Goal: Task Accomplishment & Management: Manage account settings

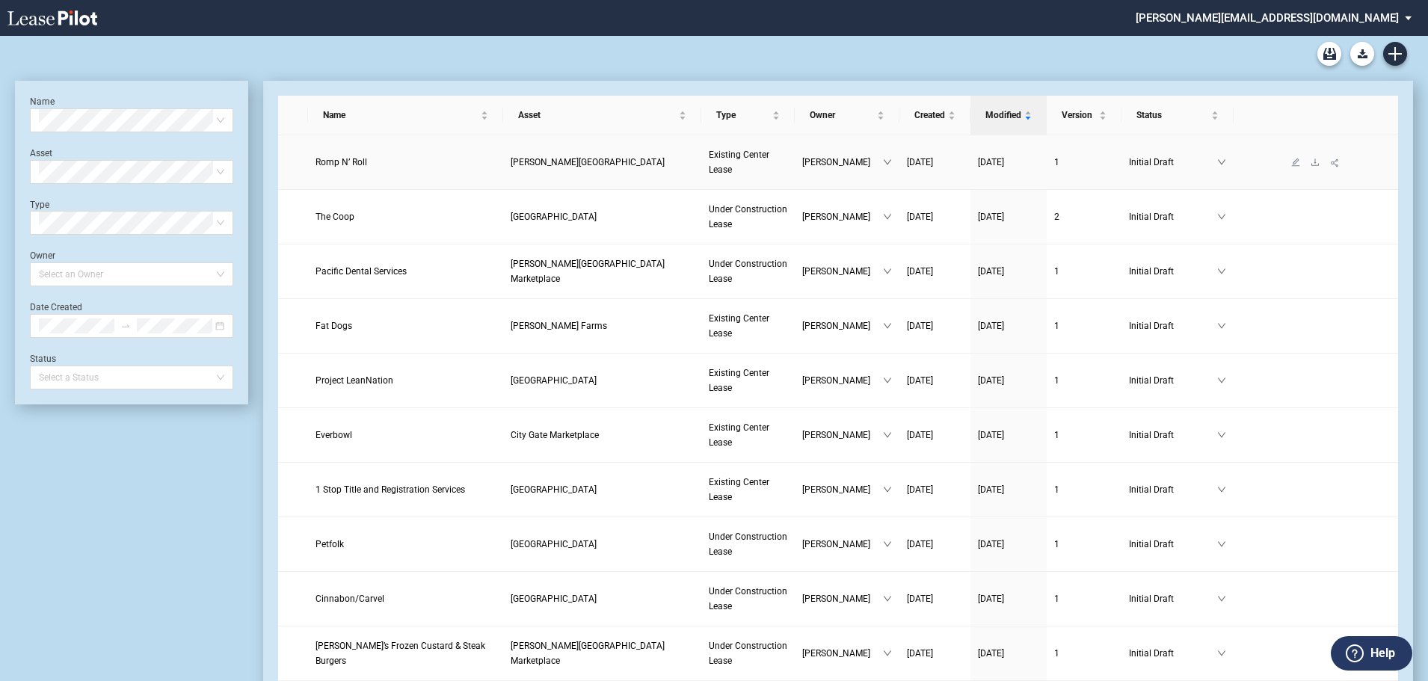
click at [339, 156] on link "Romp N’ Roll" at bounding box center [406, 162] width 181 height 15
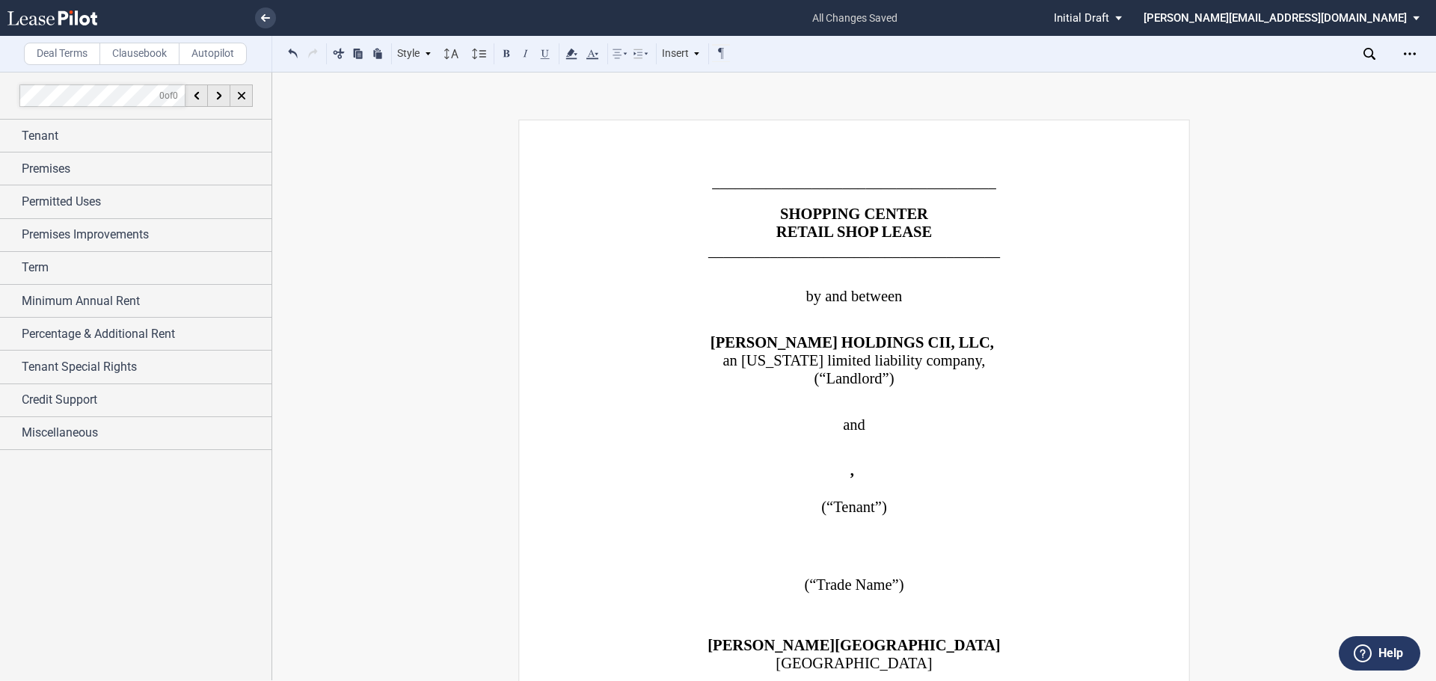
scroll to position [38670, 0]
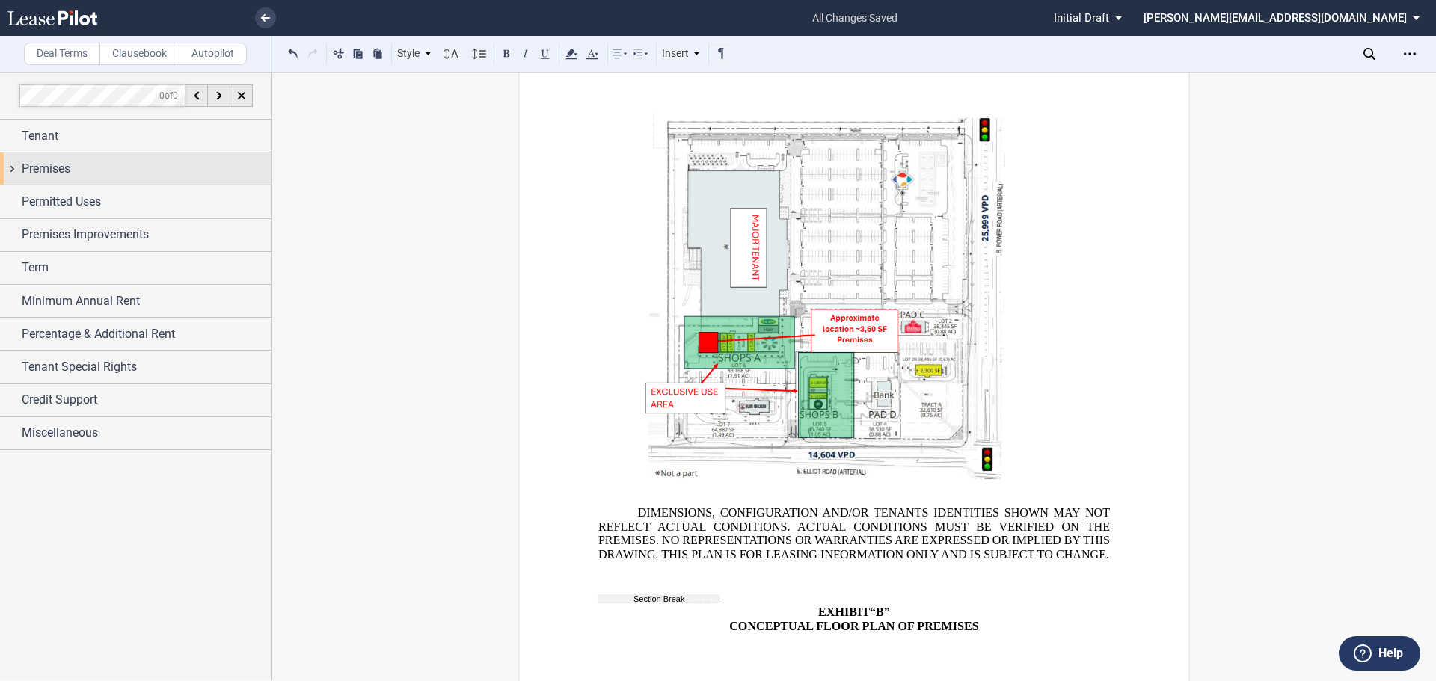
click at [33, 169] on span "Premises" at bounding box center [46, 169] width 49 height 18
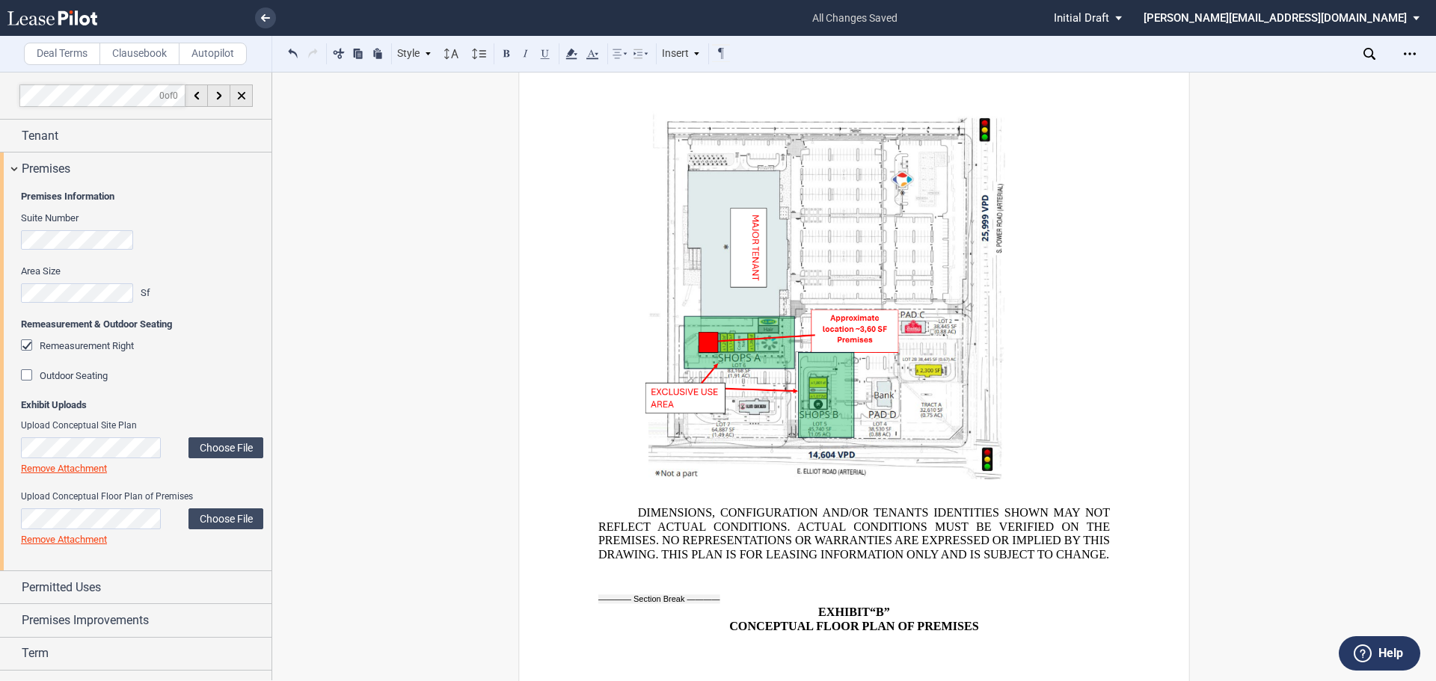
click at [76, 464] on link "Remove Attachment" at bounding box center [64, 468] width 86 height 11
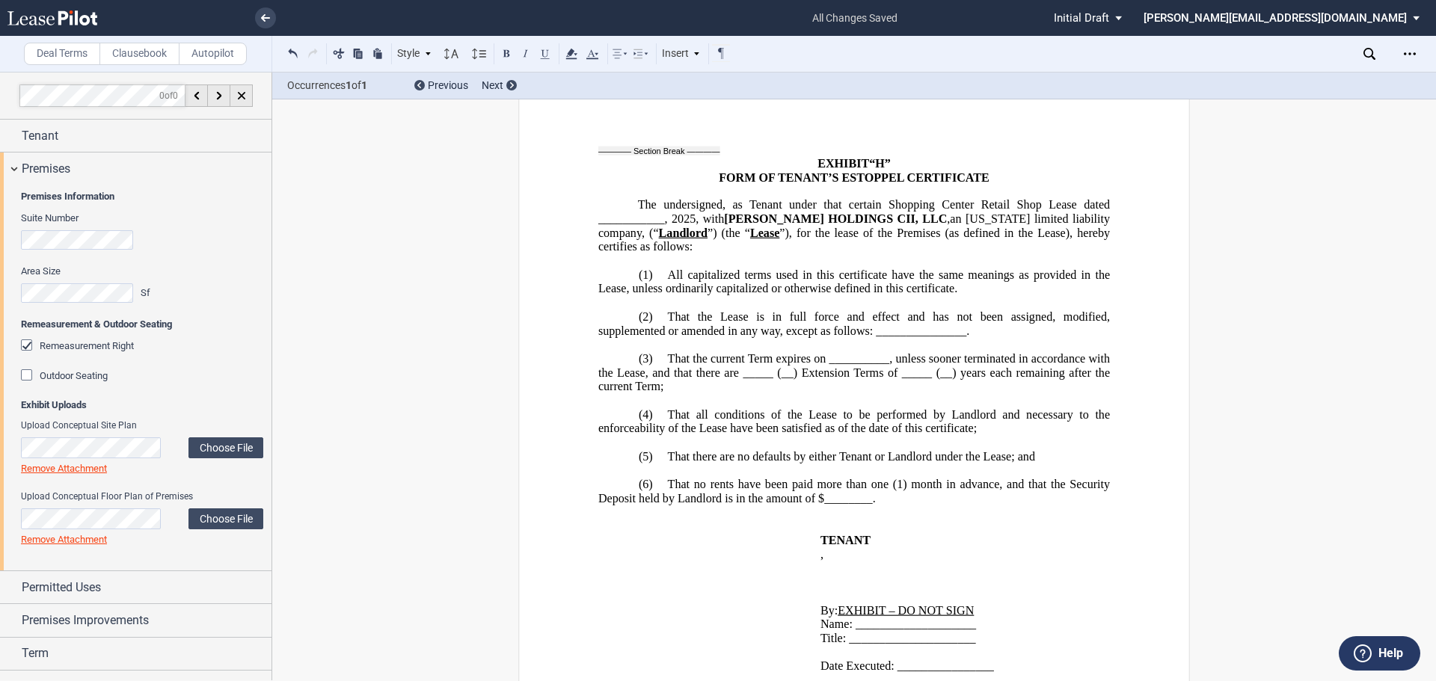
scroll to position [57731, 0]
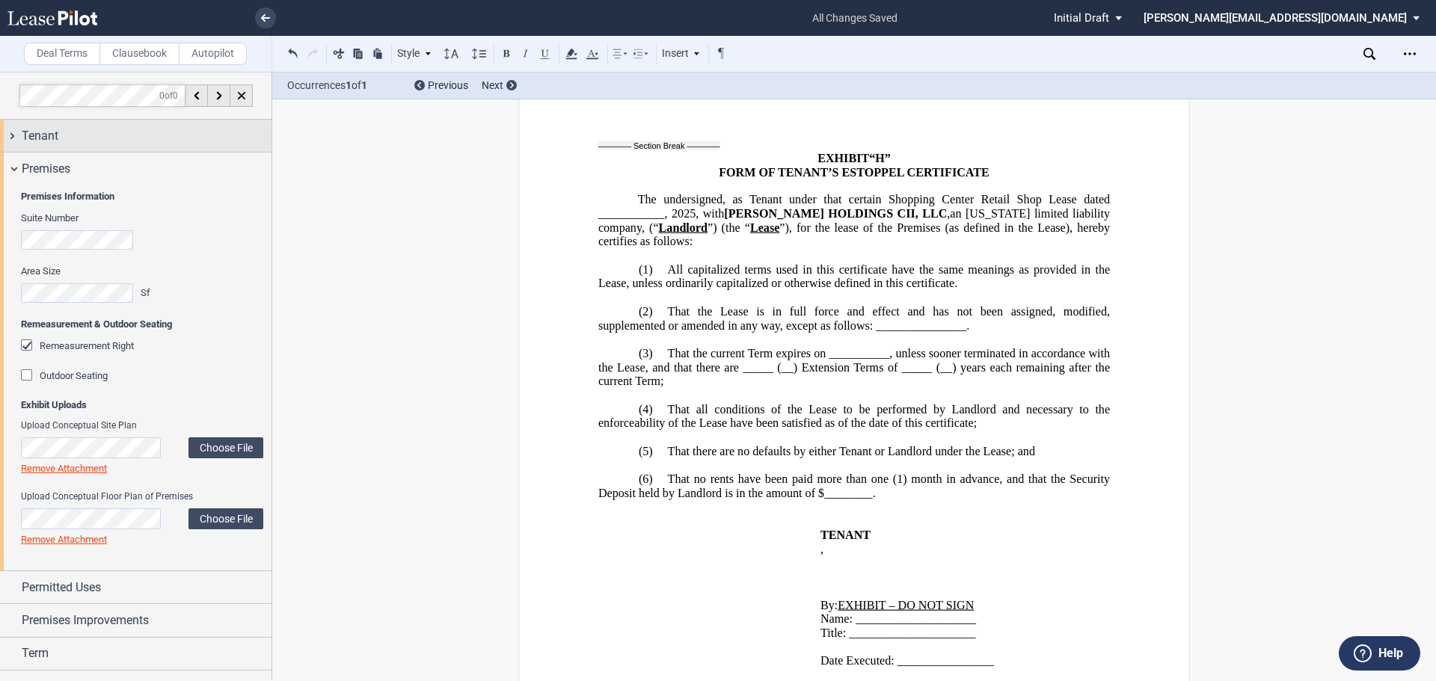
click at [13, 134] on div "Tenant" at bounding box center [135, 136] width 271 height 32
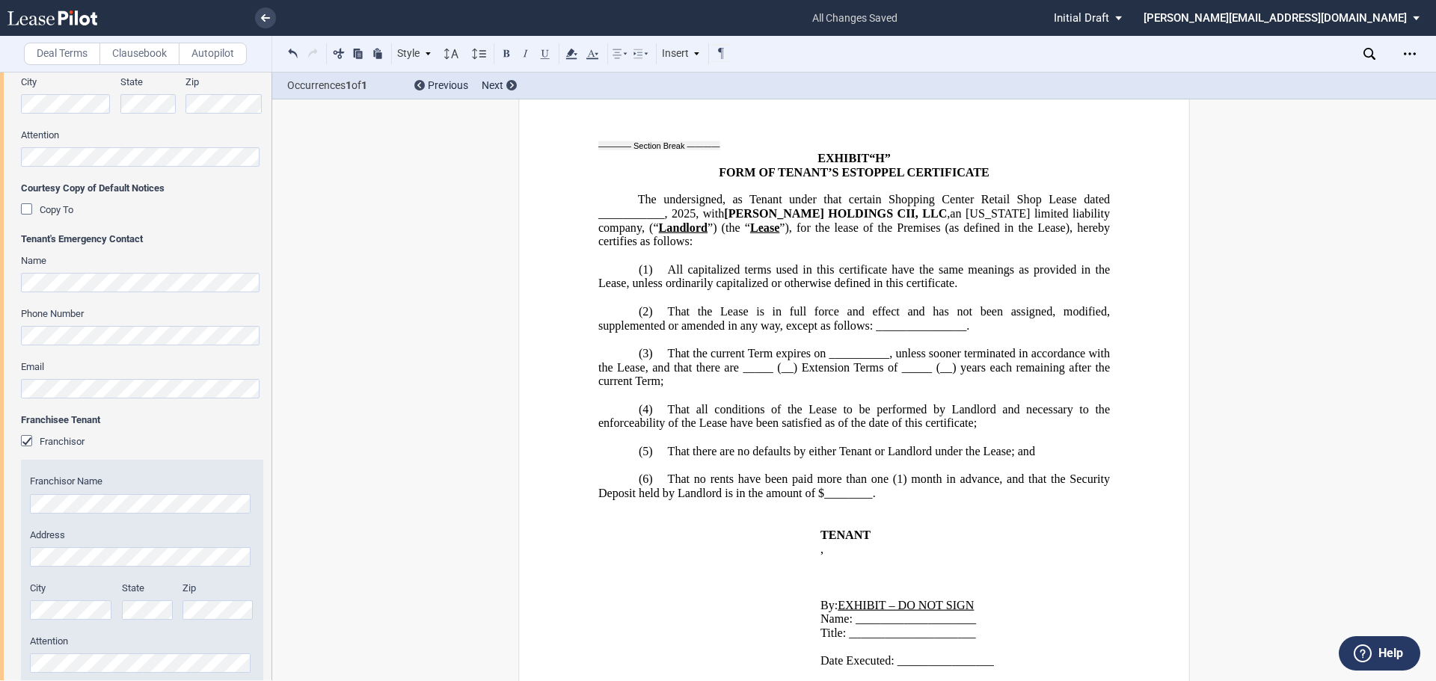
scroll to position [449, 0]
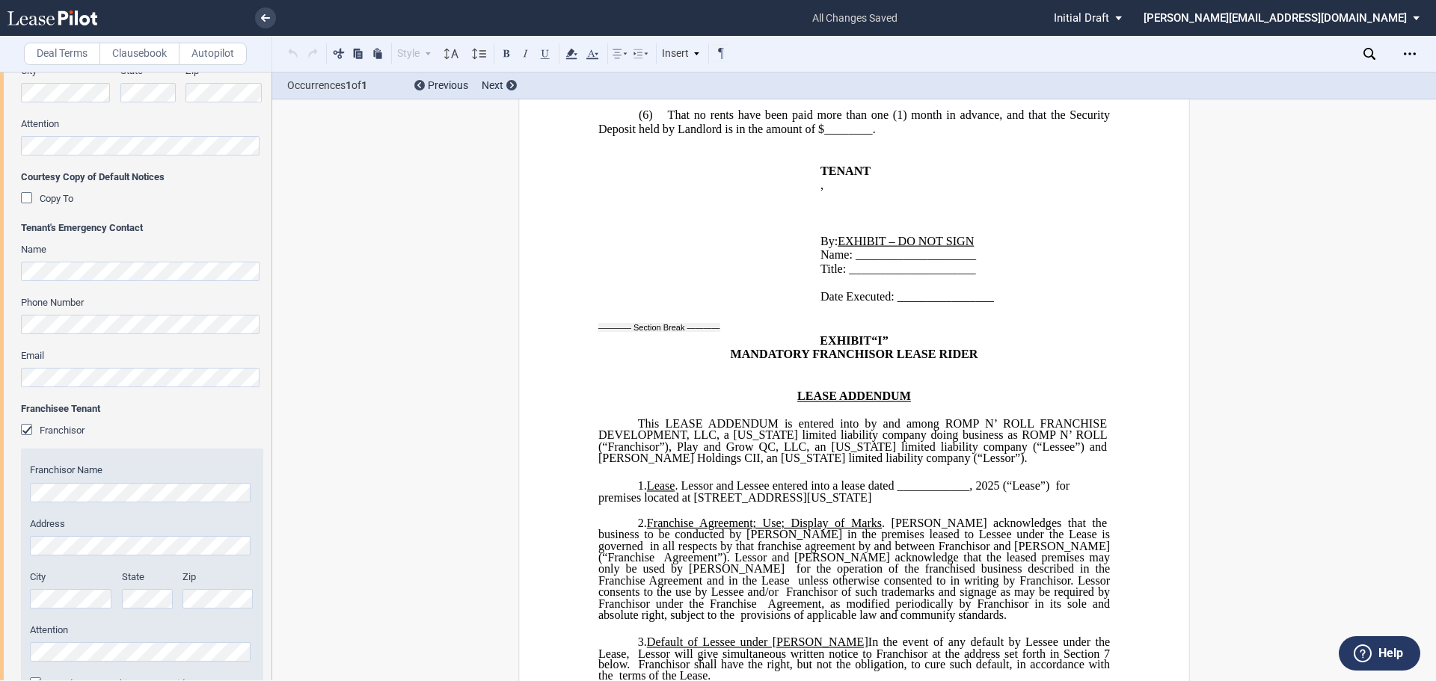
scroll to position [58105, 0]
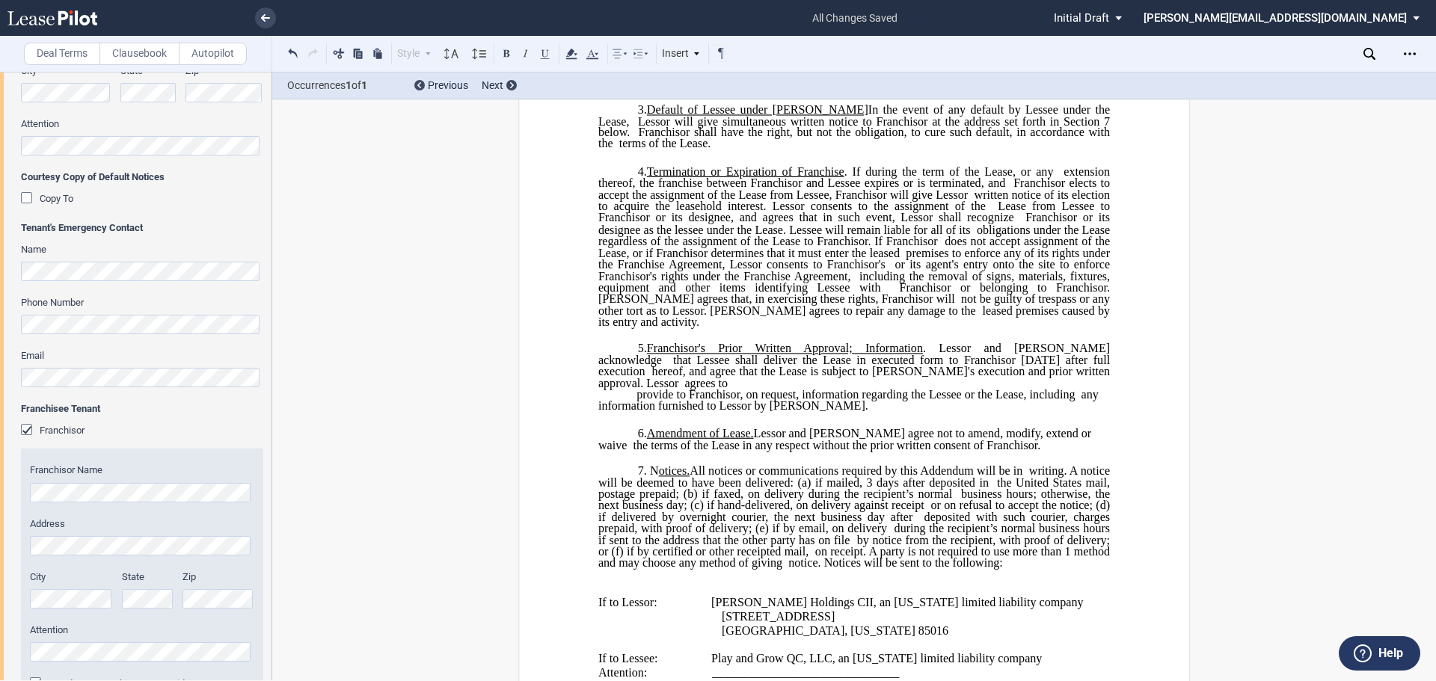
scroll to position [58628, 0]
click at [722, 609] on span "[STREET_ADDRESS]" at bounding box center [778, 615] width 113 height 13
click at [722, 624] on span "[GEOGRAPHIC_DATA], [US_STATE] 85016" at bounding box center [835, 630] width 227 height 13
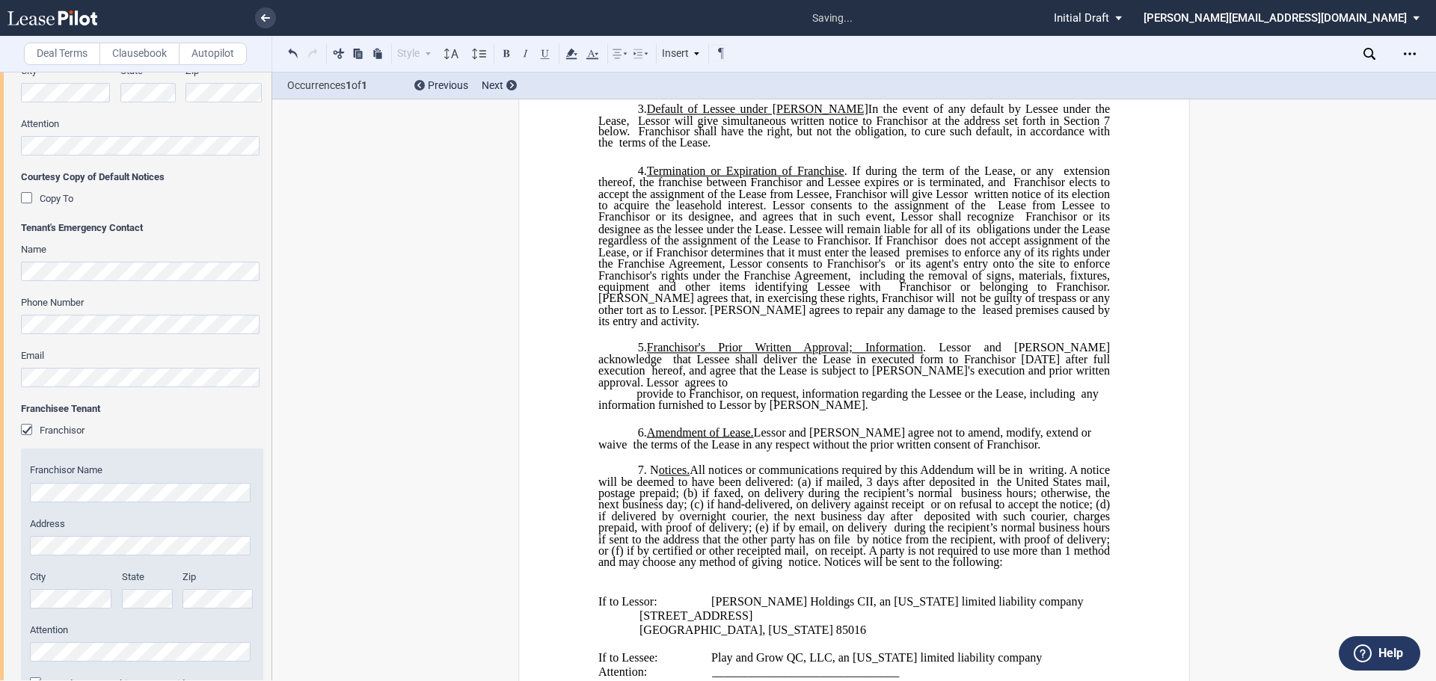
click at [711, 595] on span "[PERSON_NAME] Holdings CII, an [US_STATE] limited liability company" at bounding box center [897, 601] width 372 height 13
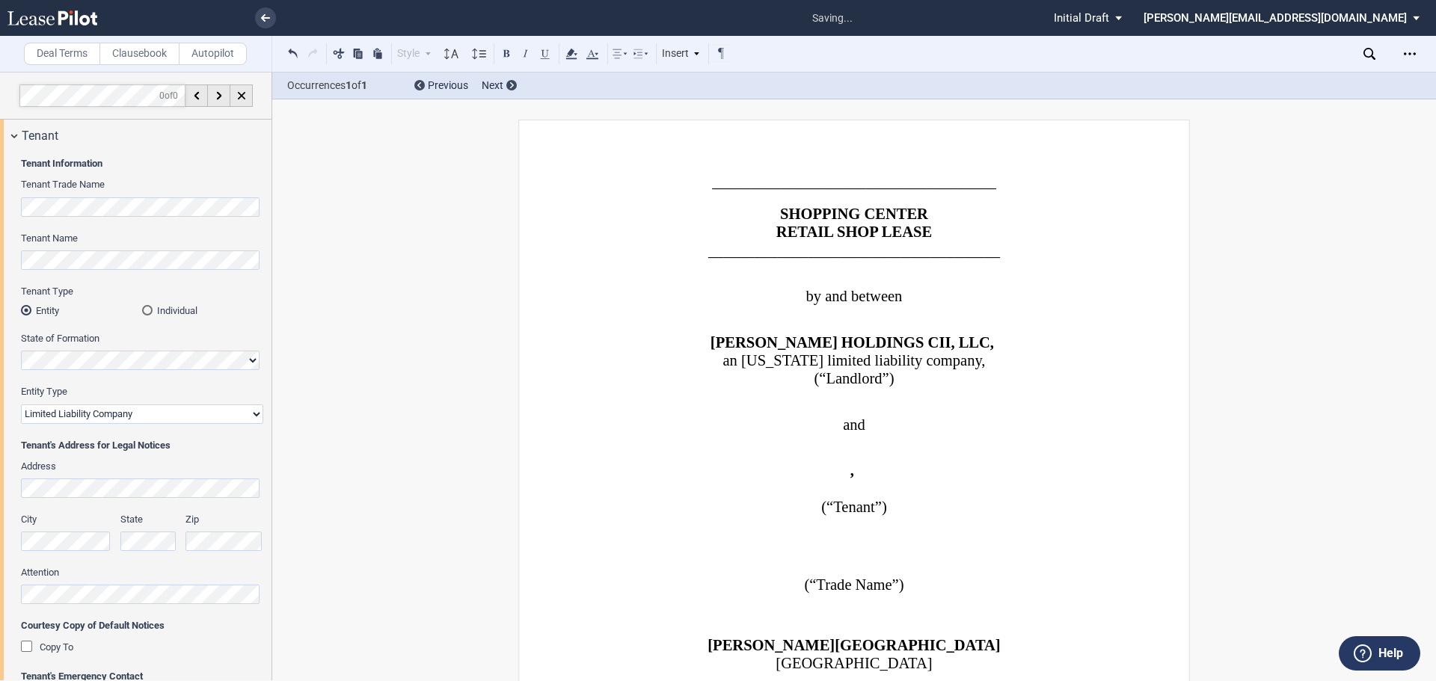
scroll to position [449, 0]
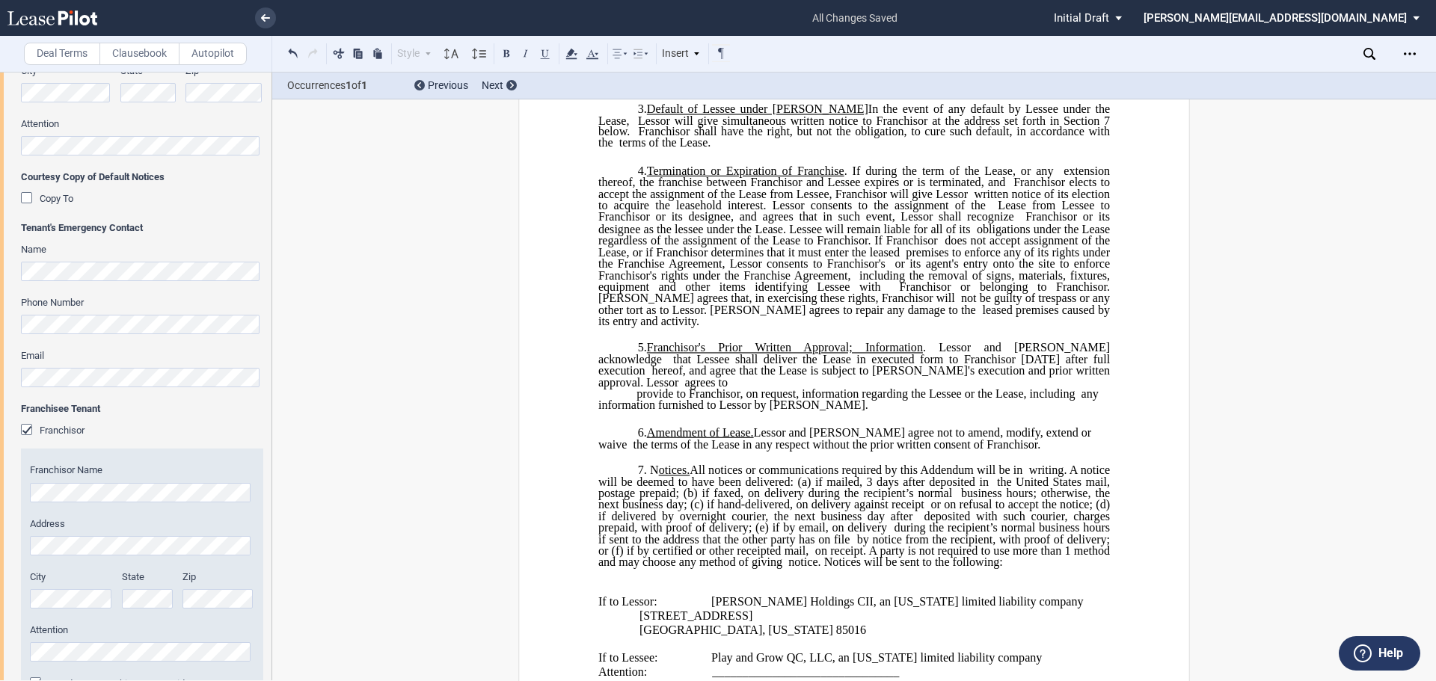
click at [716, 624] on span "[GEOGRAPHIC_DATA], [US_STATE] 85016" at bounding box center [752, 630] width 227 height 13
click at [1056, 679] on p "﻿ _______________________________" at bounding box center [853, 686] width 511 height 14
click at [716, 679] on span at bounding box center [701, 686] width 40 height 14
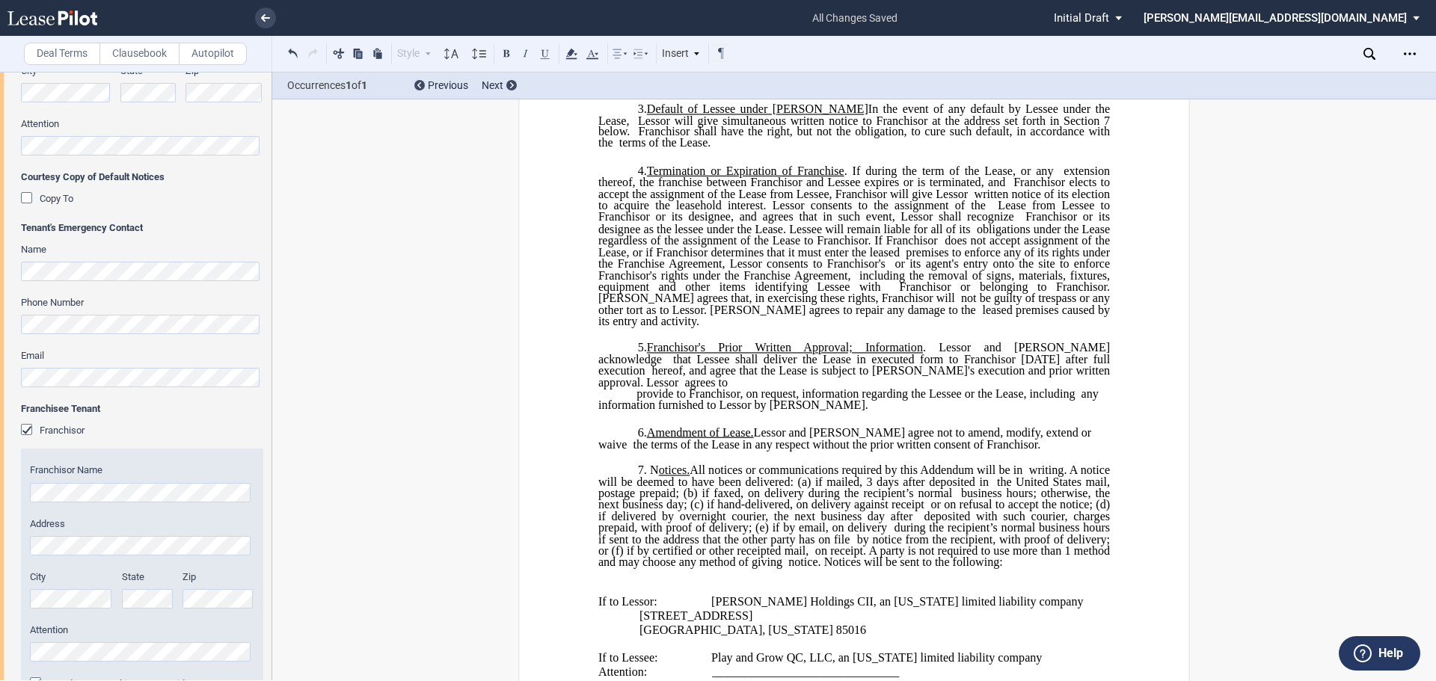
click at [722, 679] on span "_______________________________" at bounding box center [815, 685] width 187 height 13
drag, startPoint x: 910, startPoint y: 531, endPoint x: 713, endPoint y: 505, distance: 199.0
click at [713, 505] on ins "LEASE ADDENDUM This LEASE ADDENDUM is entered into by and among ROMP N’ ROLL FR…" at bounding box center [853, 559] width 511 height 1406
click at [575, 52] on icon at bounding box center [571, 54] width 18 height 18
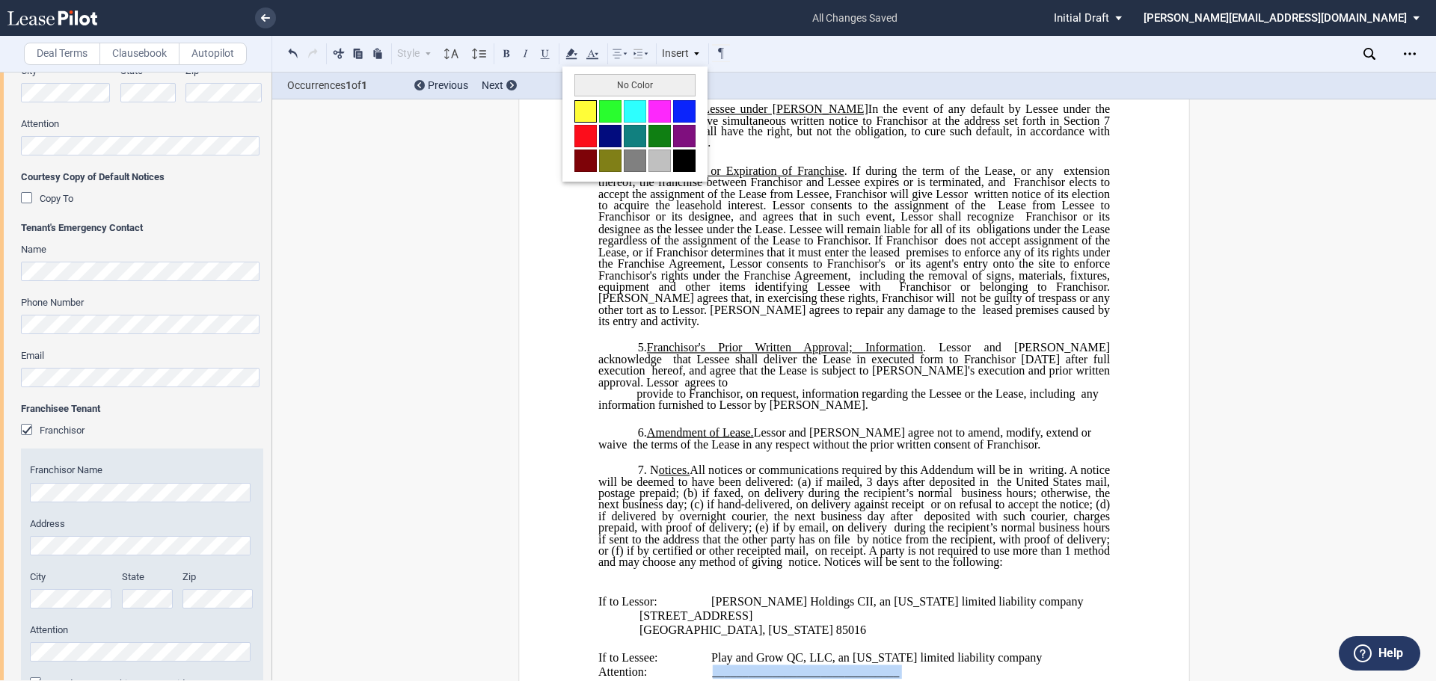
click at [592, 103] on button at bounding box center [585, 111] width 22 height 22
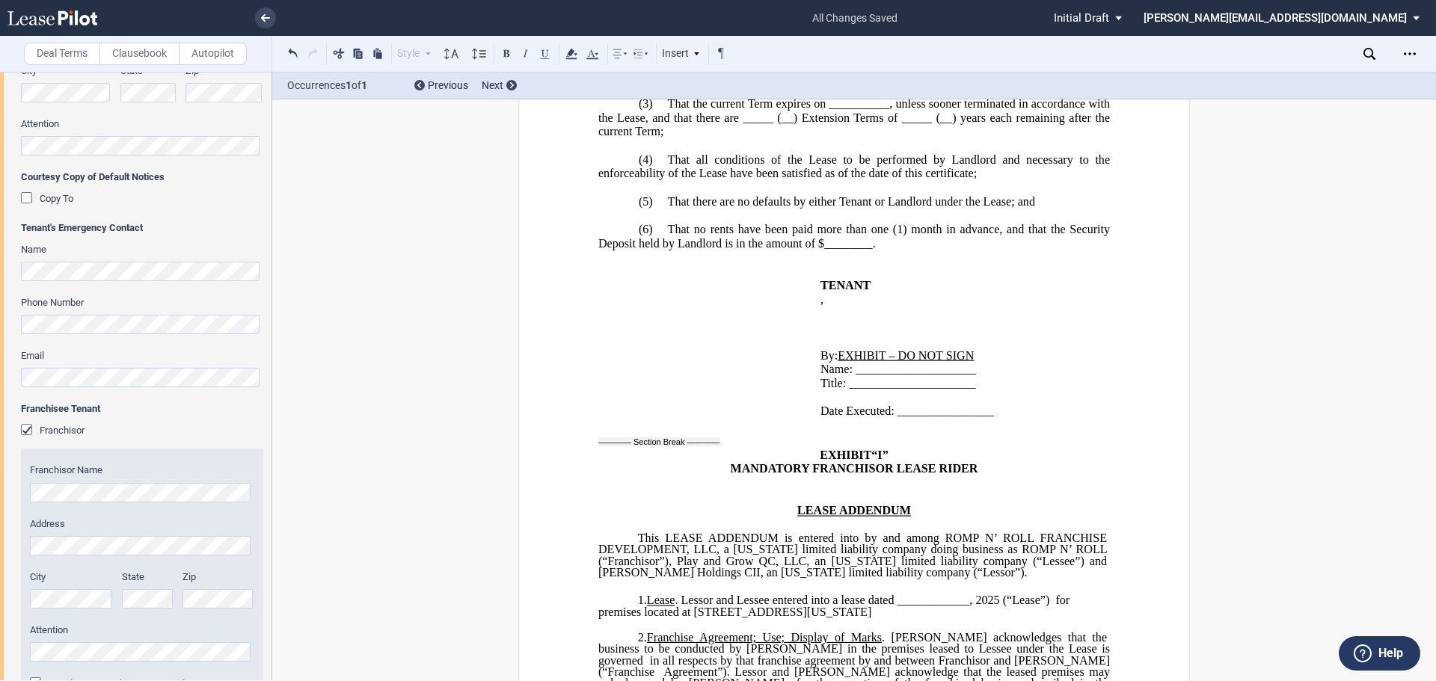
scroll to position [57955, 0]
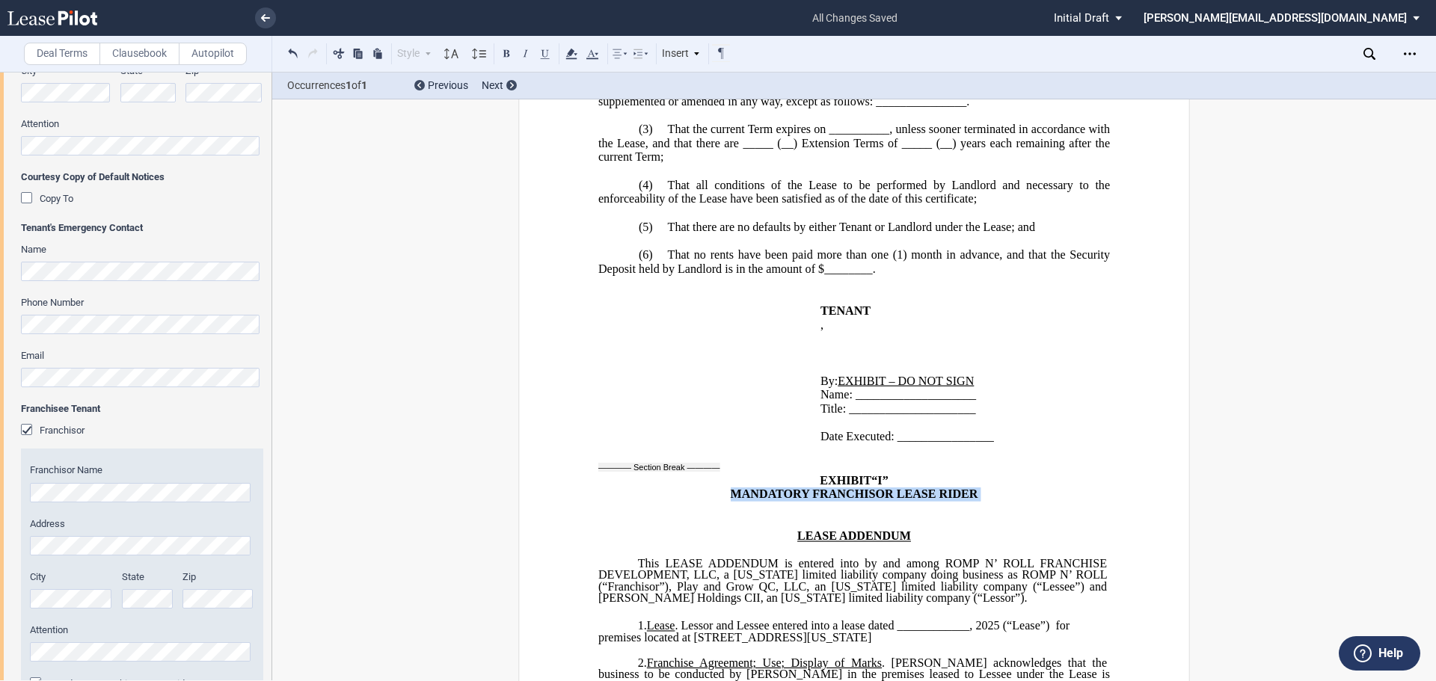
drag, startPoint x: 1008, startPoint y: 360, endPoint x: 991, endPoint y: 391, distance: 35.2
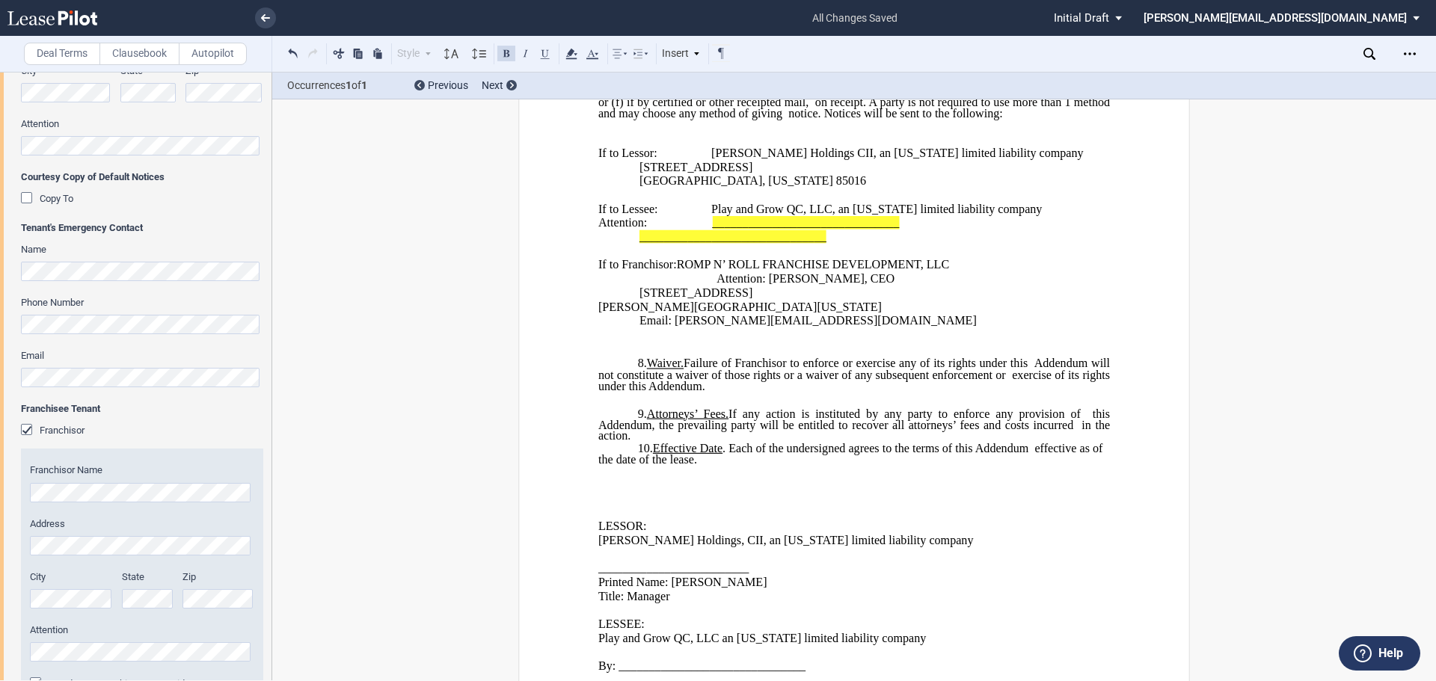
scroll to position [59074, 0]
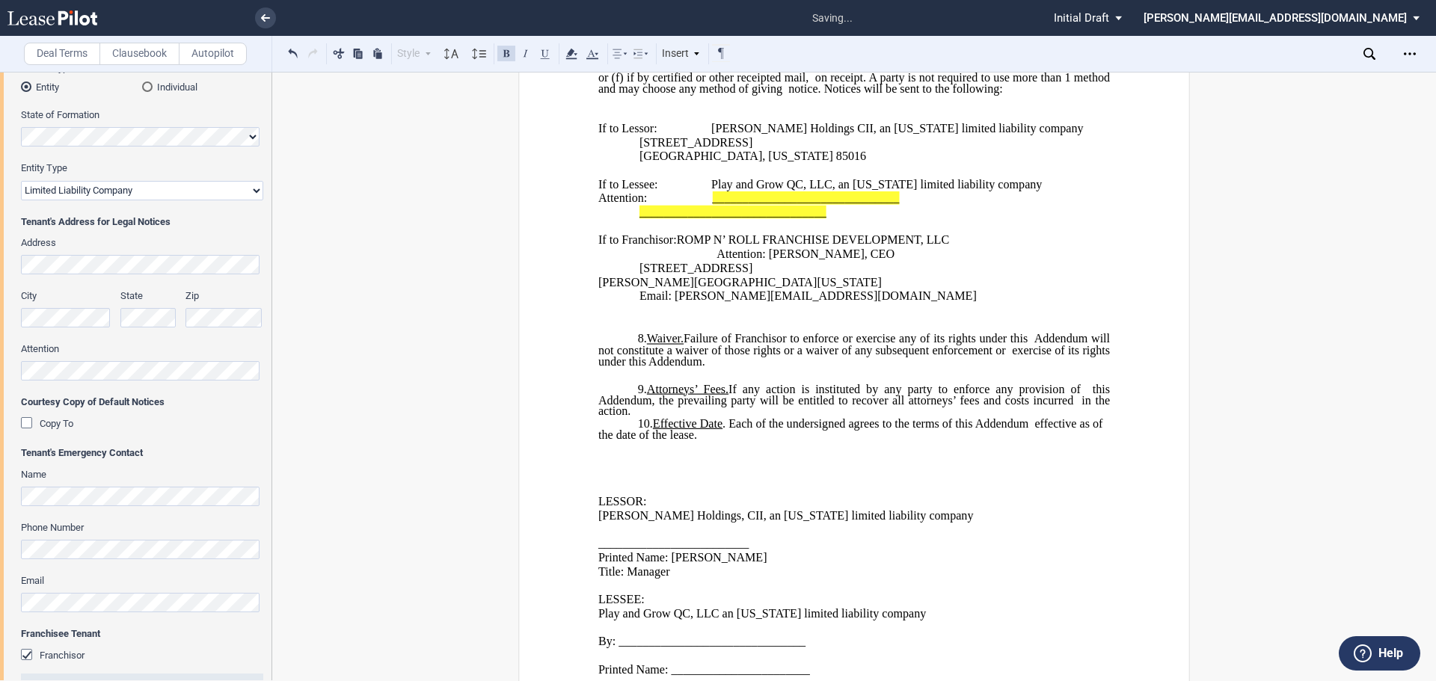
scroll to position [224, 0]
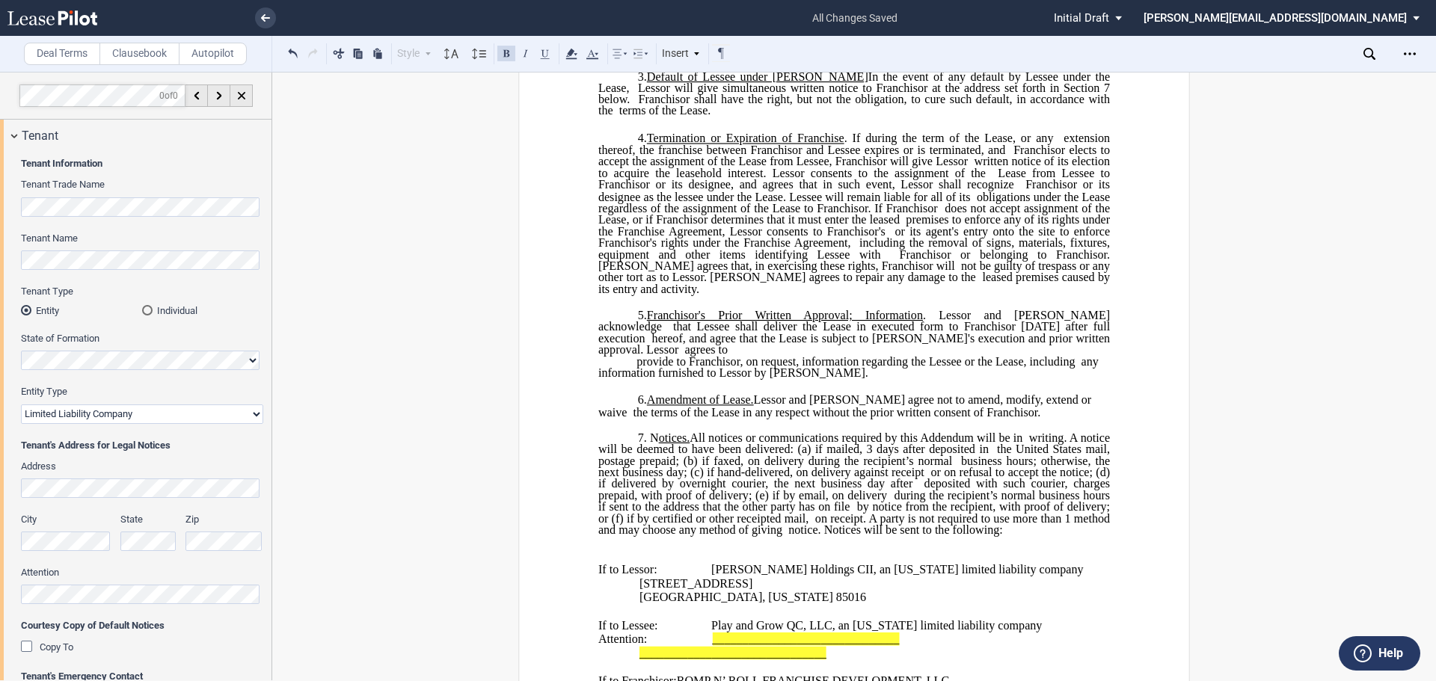
scroll to position [58625, 0]
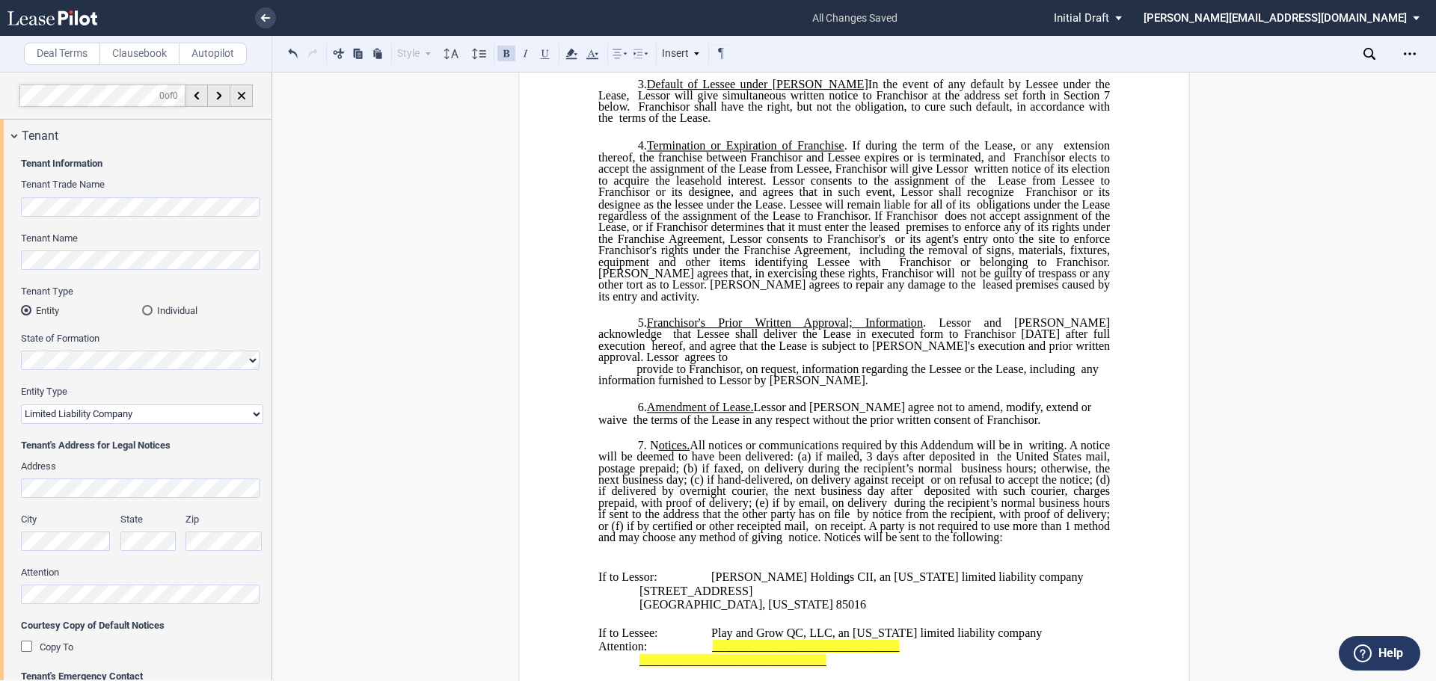
click at [905, 654] on p "﻿ _______________________________" at bounding box center [853, 661] width 511 height 14
click at [905, 640] on p "Attention: _______________________________" at bounding box center [853, 647] width 511 height 14
click at [926, 668] on p "﻿" at bounding box center [853, 675] width 511 height 14
click at [735, 640] on span "_______________________________" at bounding box center [805, 646] width 187 height 13
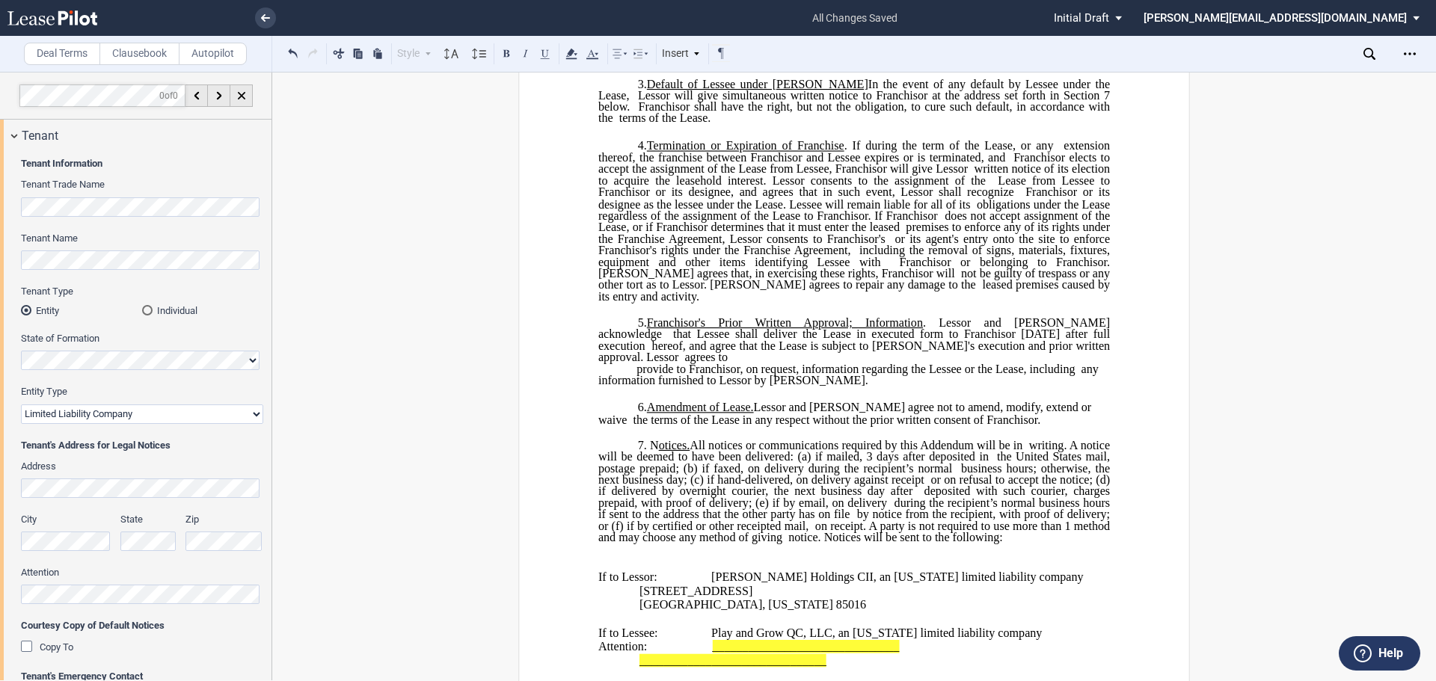
drag, startPoint x: 903, startPoint y: 519, endPoint x: 917, endPoint y: 502, distance: 21.7
click at [906, 668] on p "﻿" at bounding box center [853, 675] width 511 height 14
click at [917, 654] on p "﻿ _______________________________" at bounding box center [853, 661] width 511 height 14
drag, startPoint x: 917, startPoint y: 502, endPoint x: 735, endPoint y: 476, distance: 184.3
click at [735, 476] on ins "LEASE ADDENDUM This LEASE ADDENDUM is entered into by and among ROMP N’ ROLL FR…" at bounding box center [853, 535] width 511 height 1406
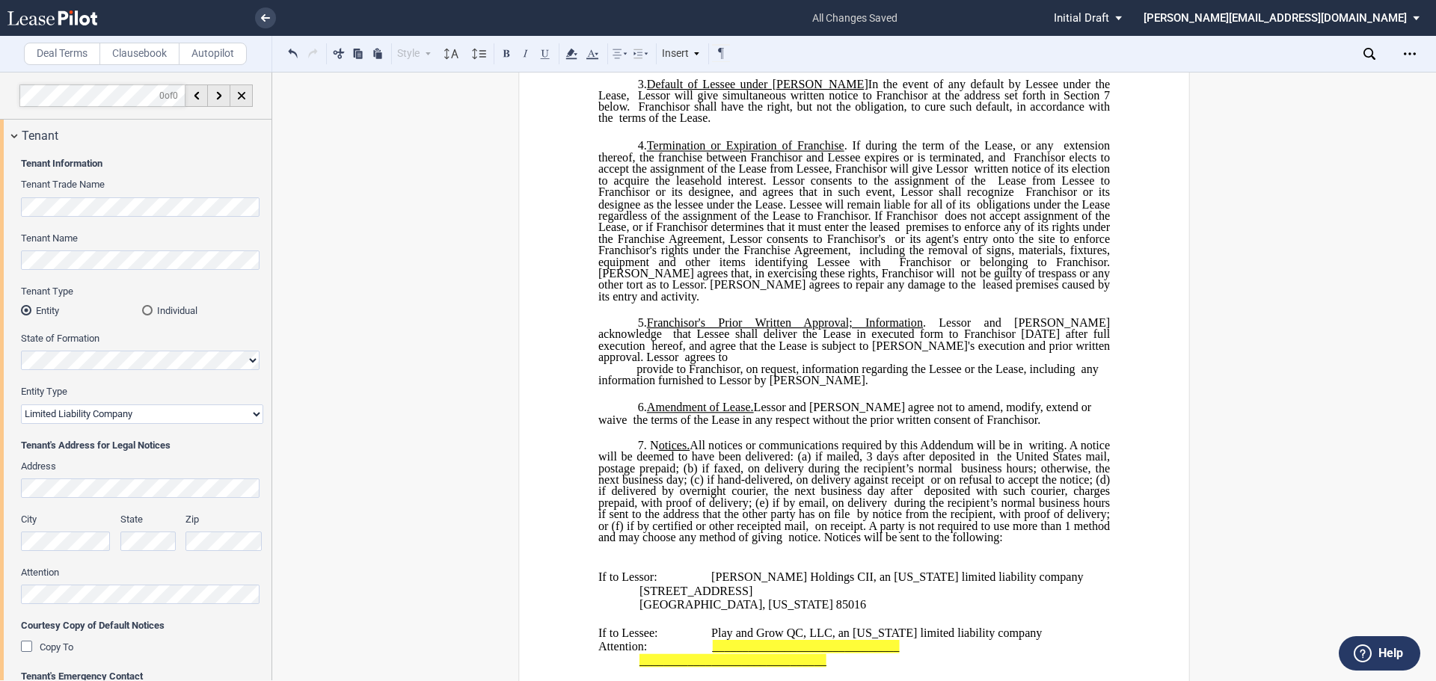
click at [903, 640] on p "Attention: _______________________________" at bounding box center [853, 647] width 511 height 14
click at [907, 654] on p "﻿ _______________________________" at bounding box center [853, 661] width 511 height 14
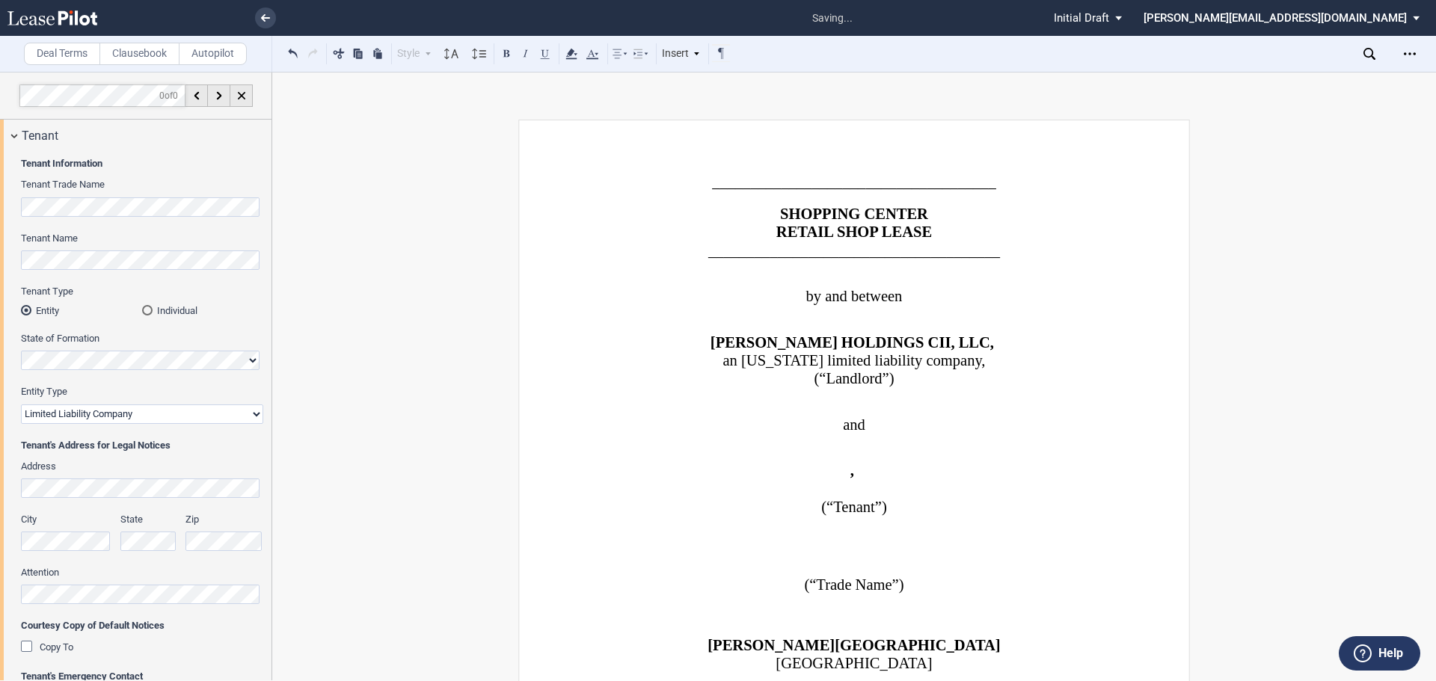
scroll to position [58625, 0]
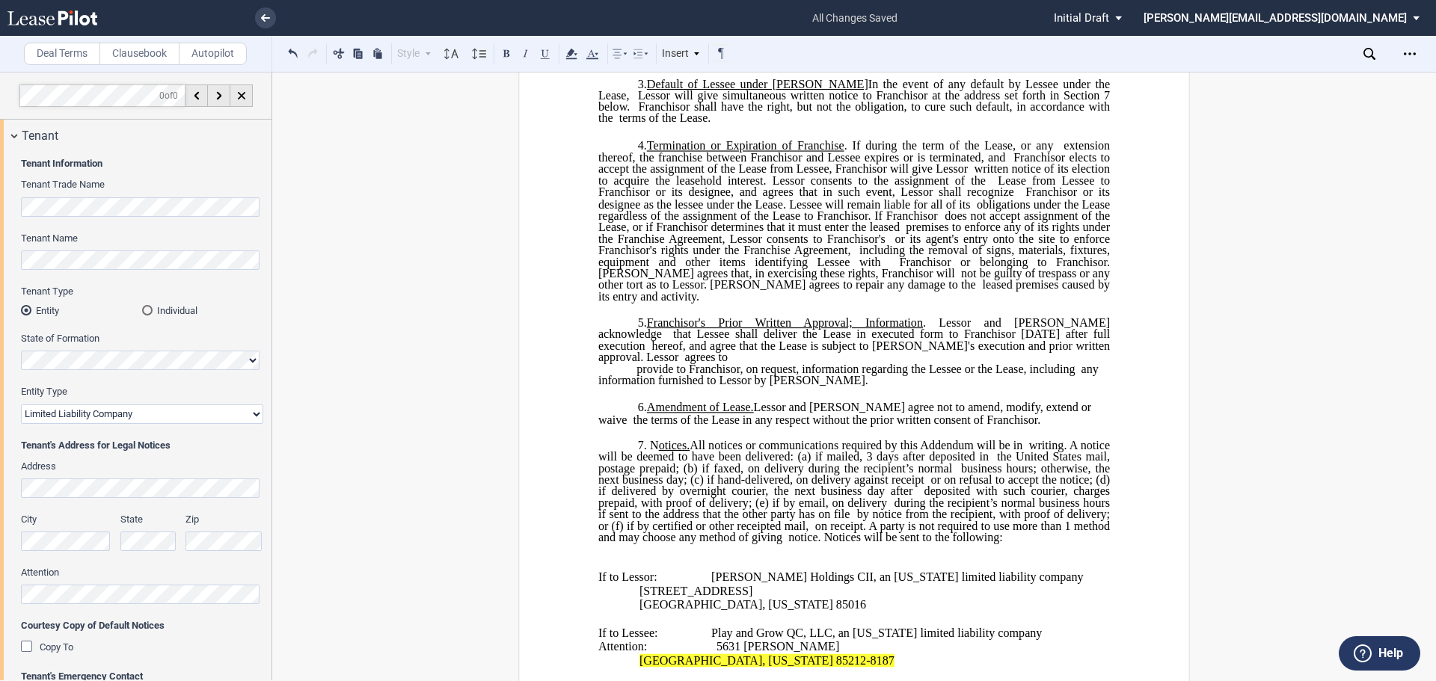
drag, startPoint x: 858, startPoint y: 496, endPoint x: 650, endPoint y: 503, distance: 208.7
click at [650, 654] on p "﻿ [GEOGRAPHIC_DATA], [US_STATE] 85212-8187" at bounding box center [853, 661] width 511 height 14
drag, startPoint x: 650, startPoint y: 499, endPoint x: 914, endPoint y: 514, distance: 265.1
click at [914, 514] on ins "LEASE ADDENDUM This LEASE ADDENDUM is entered into by and among ROMP N’ ROLL FR…" at bounding box center [853, 535] width 511 height 1406
click at [577, 57] on icon at bounding box center [571, 54] width 18 height 18
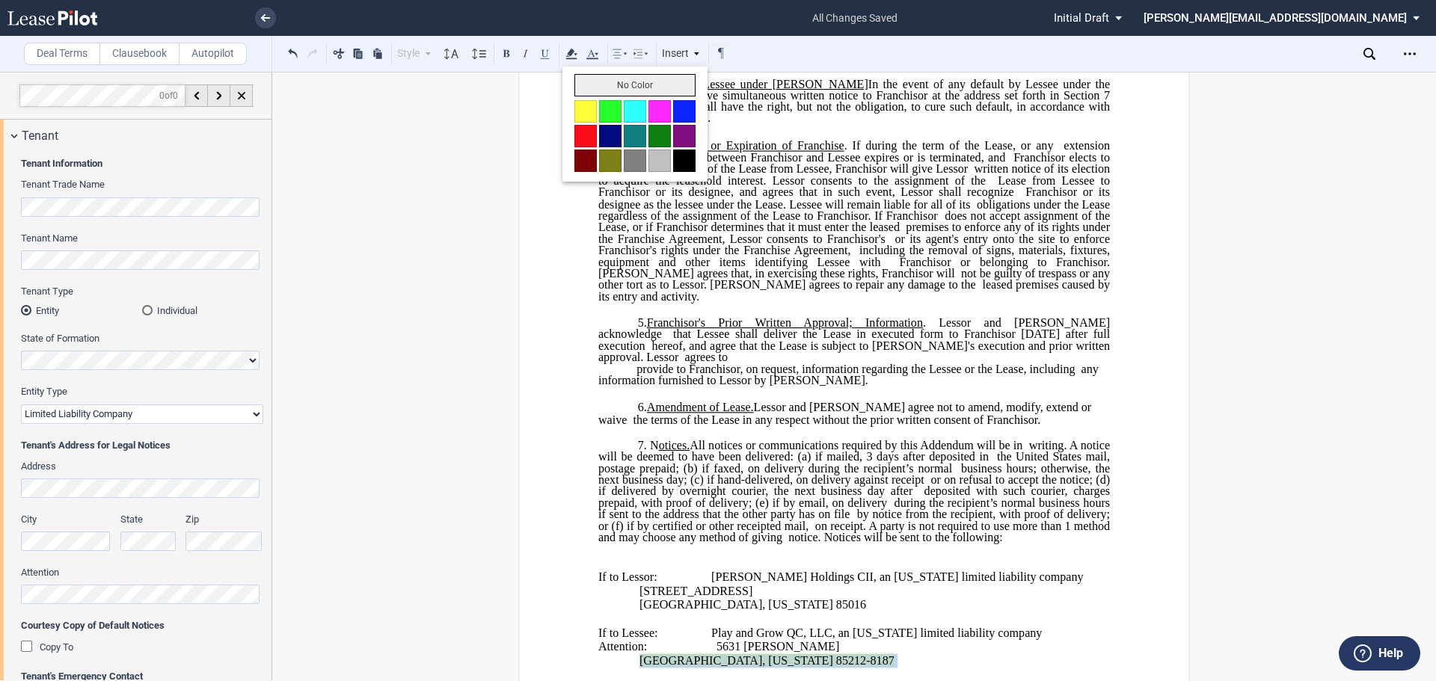
click at [612, 84] on button "No Color" at bounding box center [634, 85] width 121 height 22
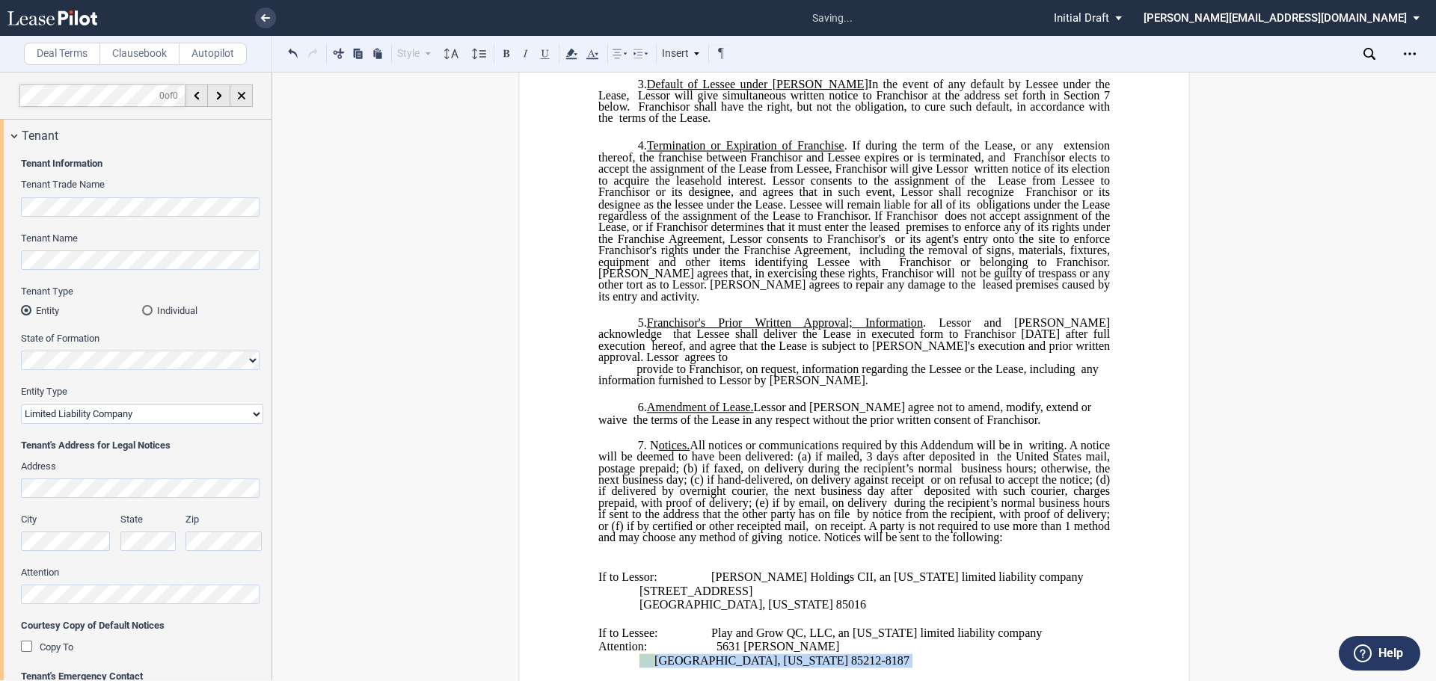
click at [950, 680] on span "ROMP N’ ROLL FRANCHISE DEVELOPMENT, LLC" at bounding box center [813, 688] width 273 height 13
click at [642, 654] on span at bounding box center [646, 660] width 15 height 13
drag, startPoint x: 642, startPoint y: 501, endPoint x: 657, endPoint y: 501, distance: 14.2
click at [657, 654] on span "[GEOGRAPHIC_DATA], [US_STATE] 85212-8187" at bounding box center [774, 660] width 270 height 13
click at [615, 654] on span at bounding box center [619, 661] width 40 height 14
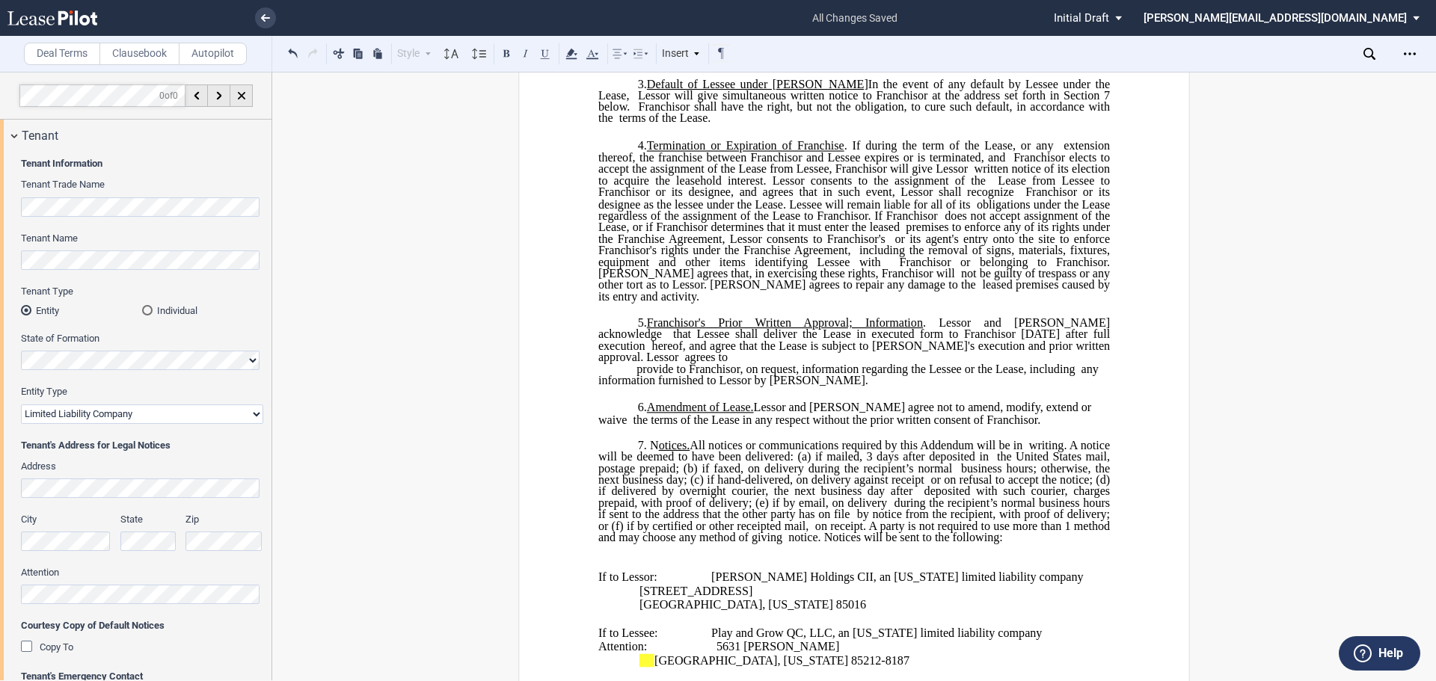
drag, startPoint x: 650, startPoint y: 486, endPoint x: 648, endPoint y: 508, distance: 21.7
click at [648, 508] on ins "LEASE ADDENDUM This LEASE ADDENDUM is entered into by and among ROMP N’ ROLL FR…" at bounding box center [853, 535] width 511 height 1406
click at [648, 668] on p "﻿" at bounding box center [853, 675] width 511 height 14
drag, startPoint x: 663, startPoint y: 498, endPoint x: 602, endPoint y: 498, distance: 61.3
click at [602, 654] on span "﻿ Mesa, Arizona 85212-8187" at bounding box center [753, 660] width 311 height 13
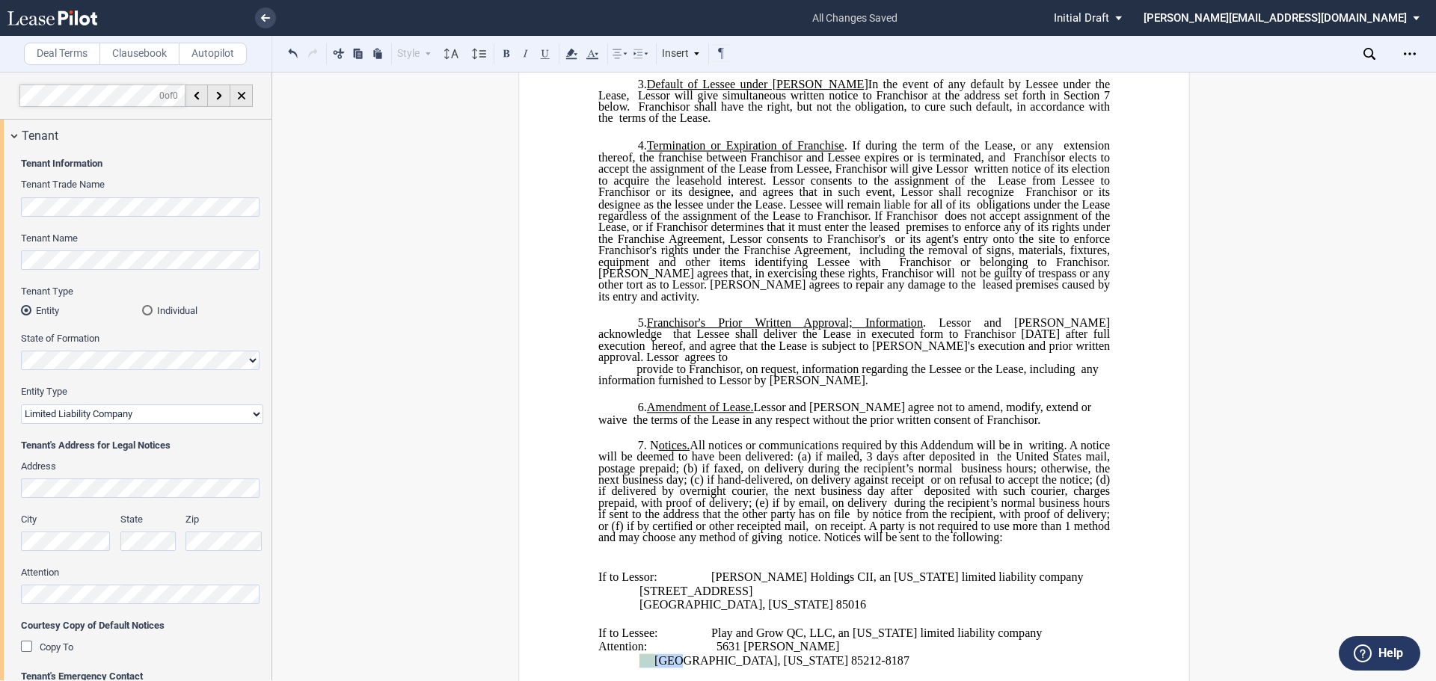
click at [602, 654] on span at bounding box center [619, 661] width 40 height 14
click at [572, 52] on use at bounding box center [570, 54] width 11 height 10
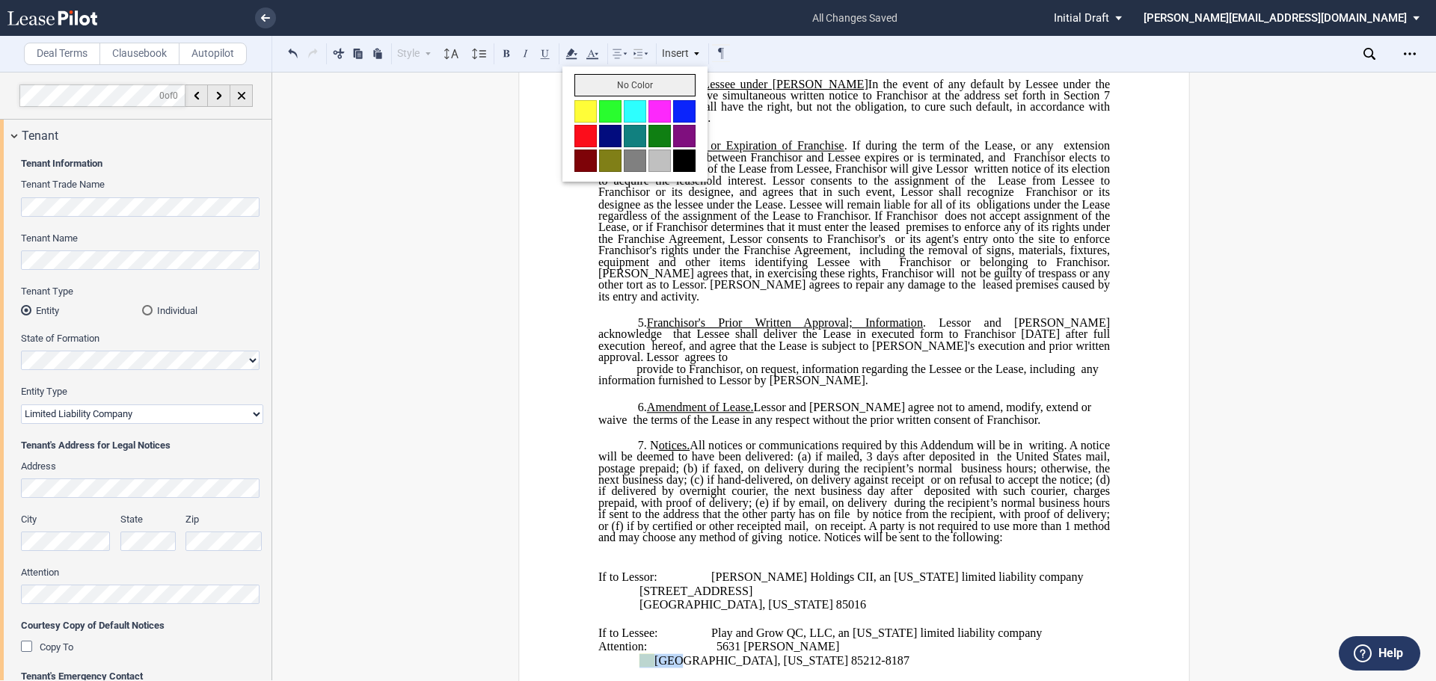
click at [599, 83] on button "No Color" at bounding box center [634, 85] width 121 height 22
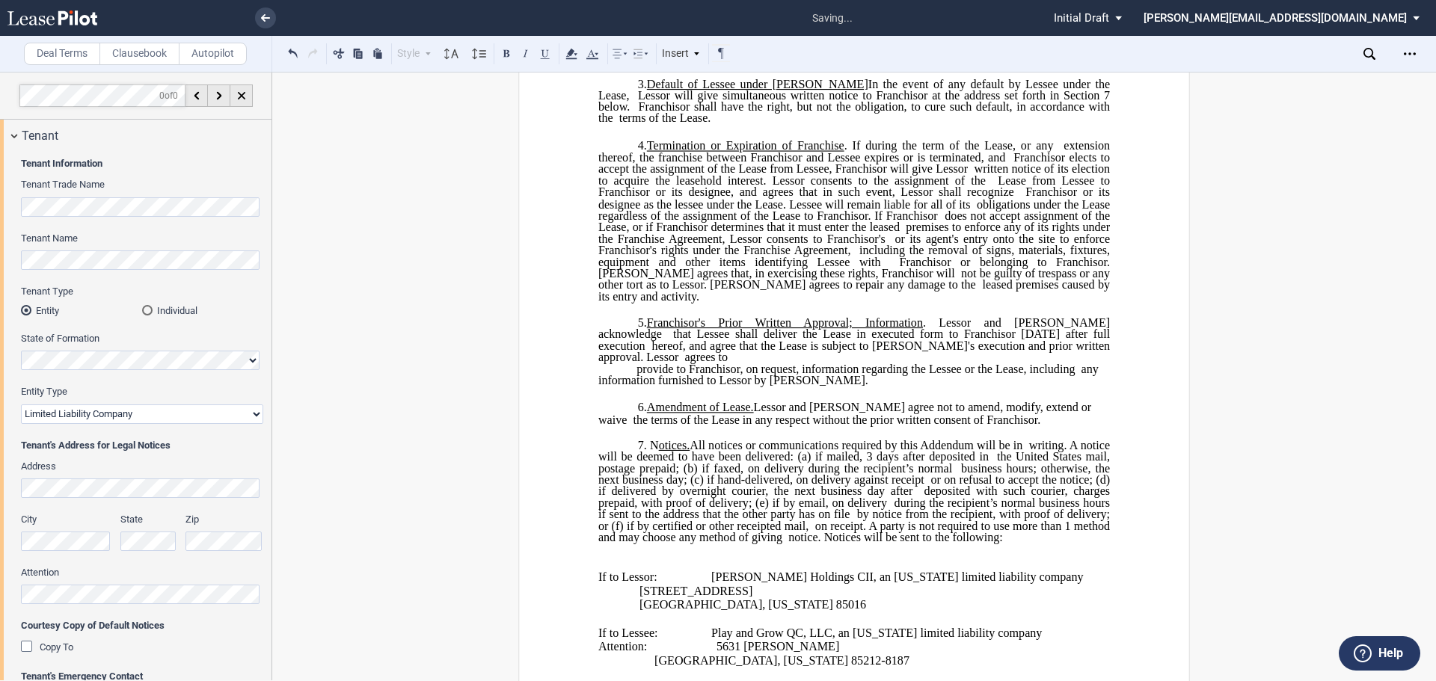
click at [926, 668] on p "﻿" at bounding box center [853, 675] width 511 height 14
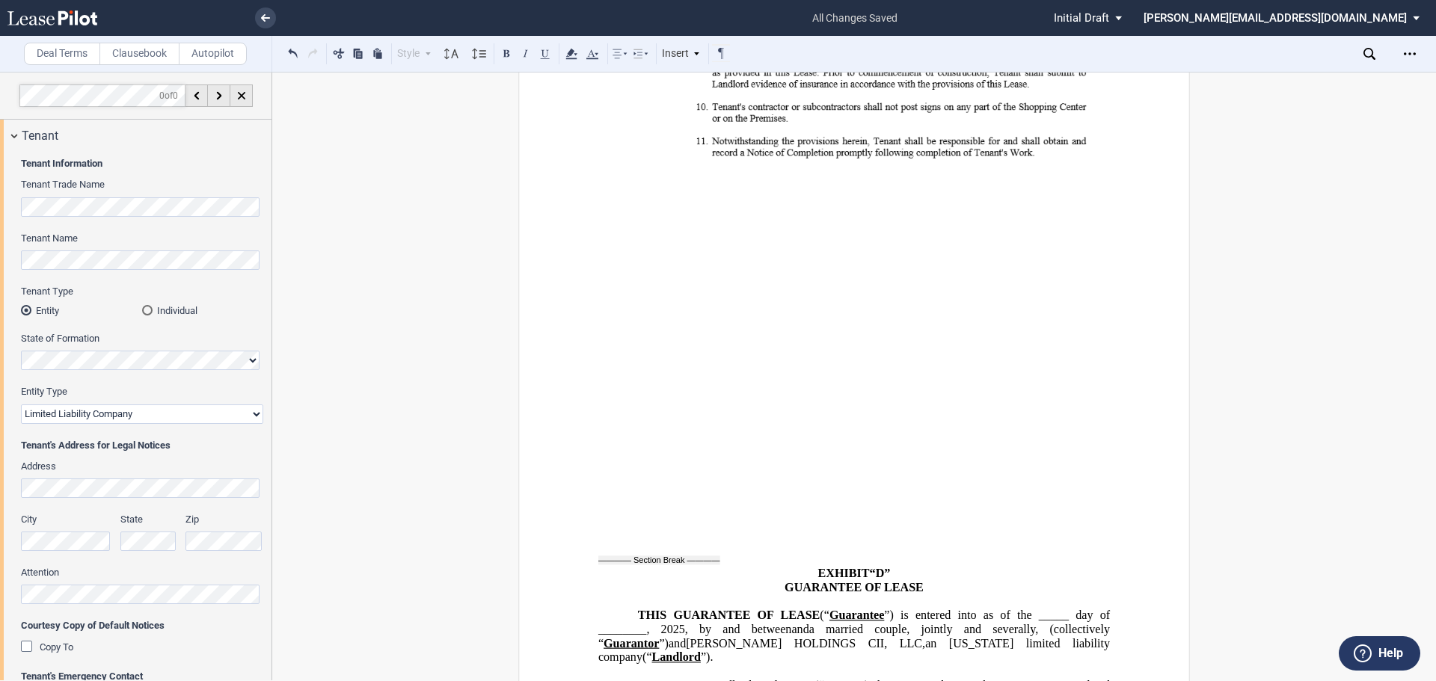
scroll to position [43607, 0]
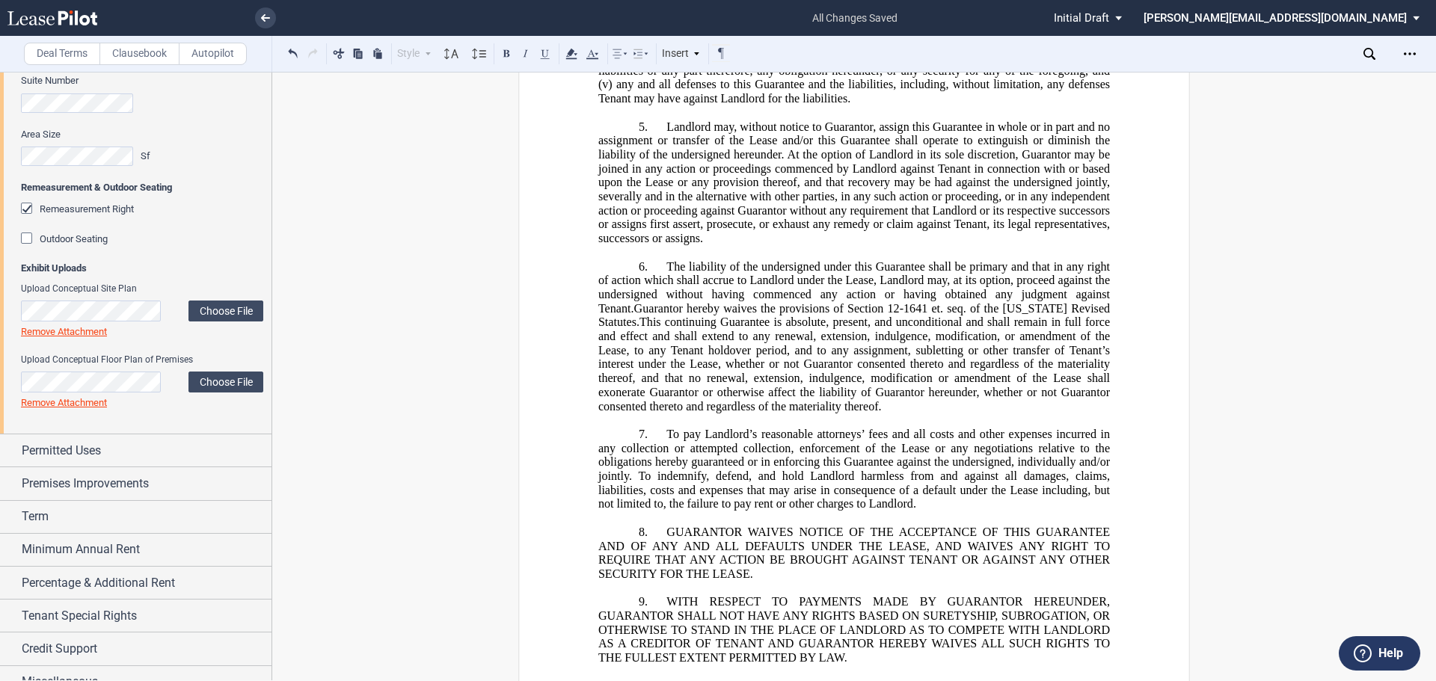
scroll to position [1249, 0]
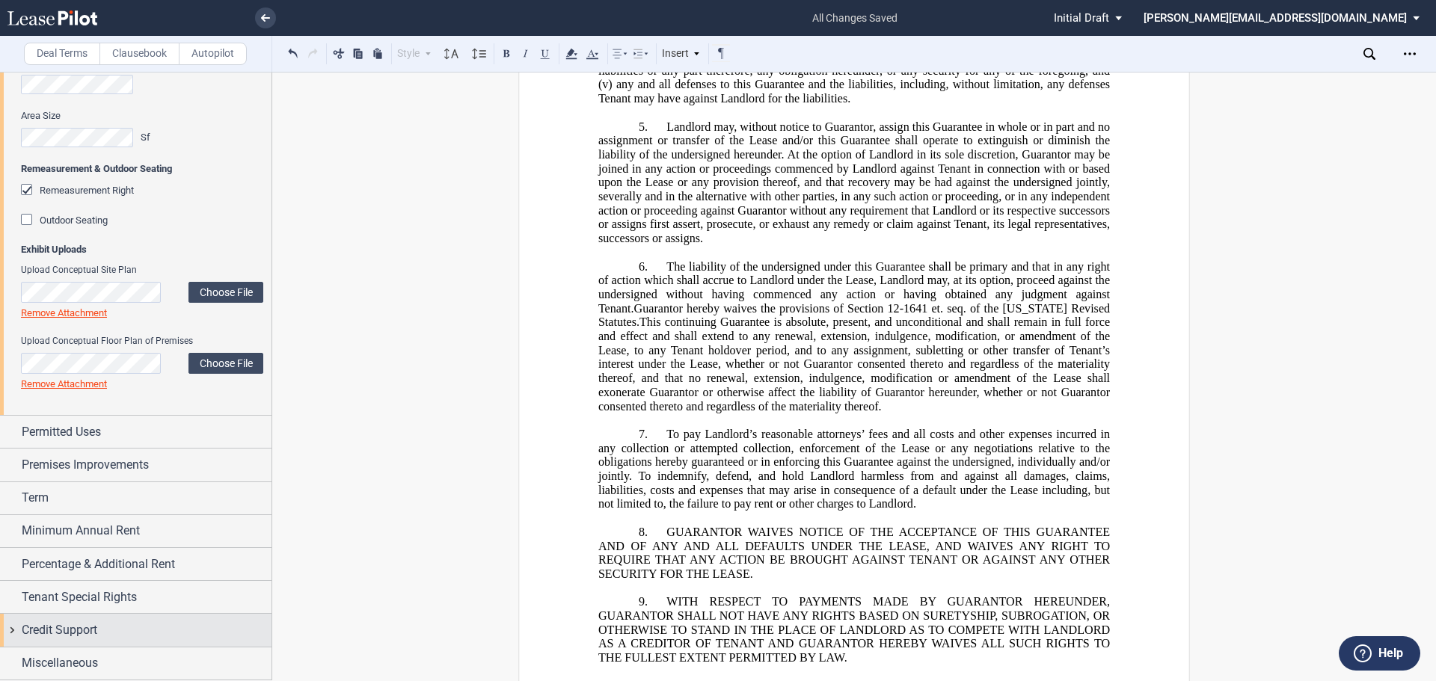
click at [11, 630] on div "Credit Support" at bounding box center [135, 630] width 271 height 32
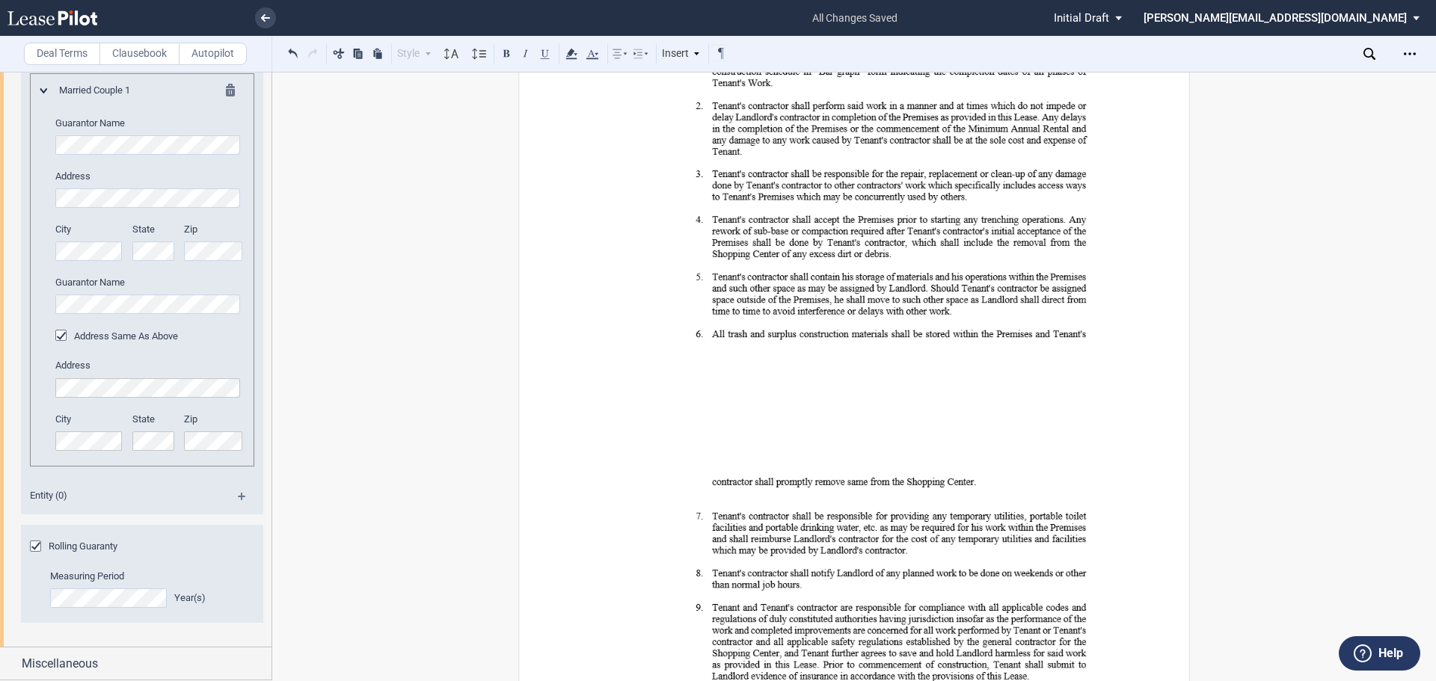
scroll to position [42923, 0]
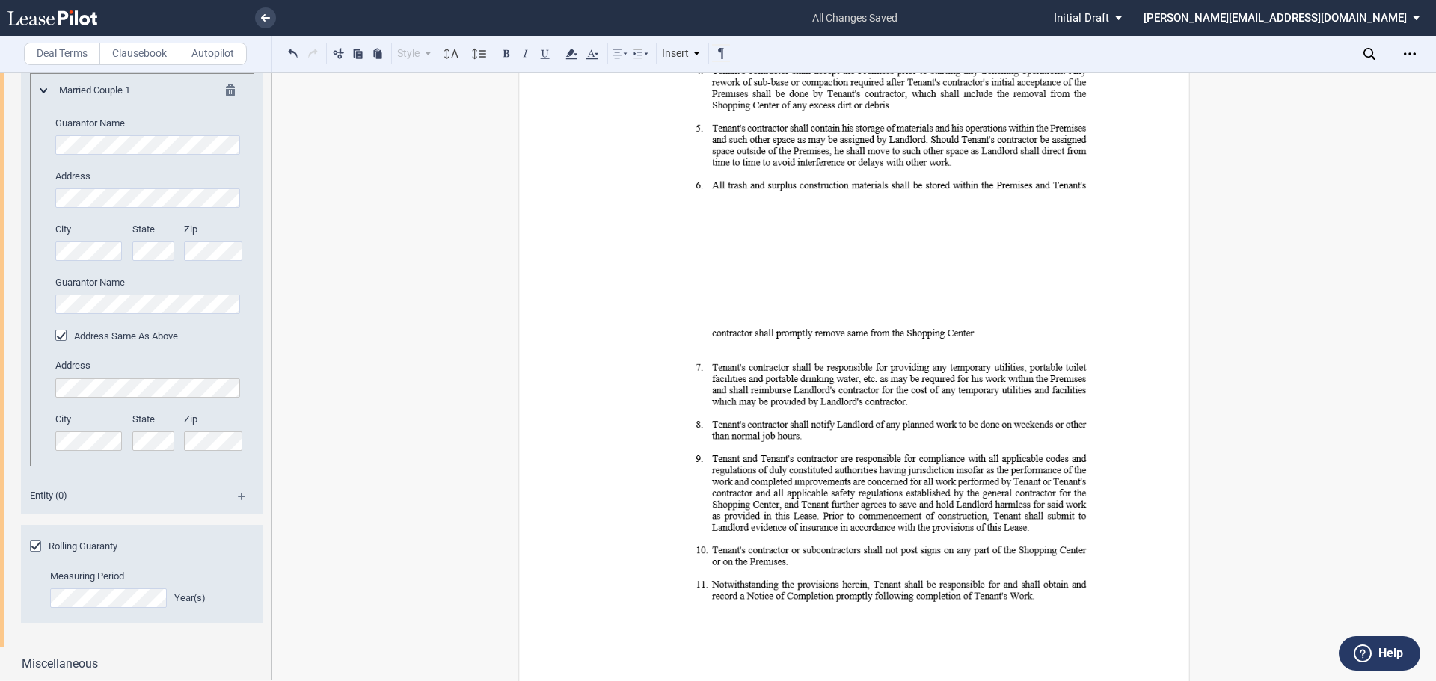
scroll to position [43297, 0]
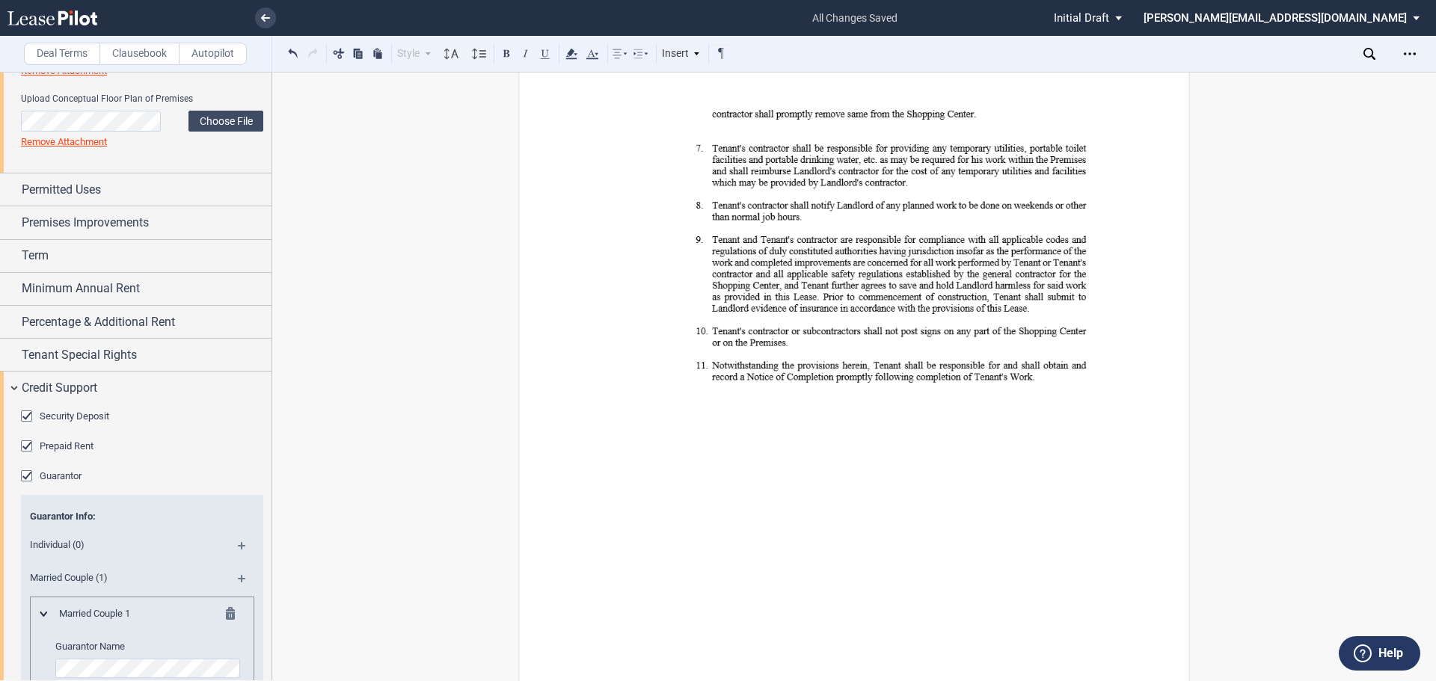
scroll to position [1417, 0]
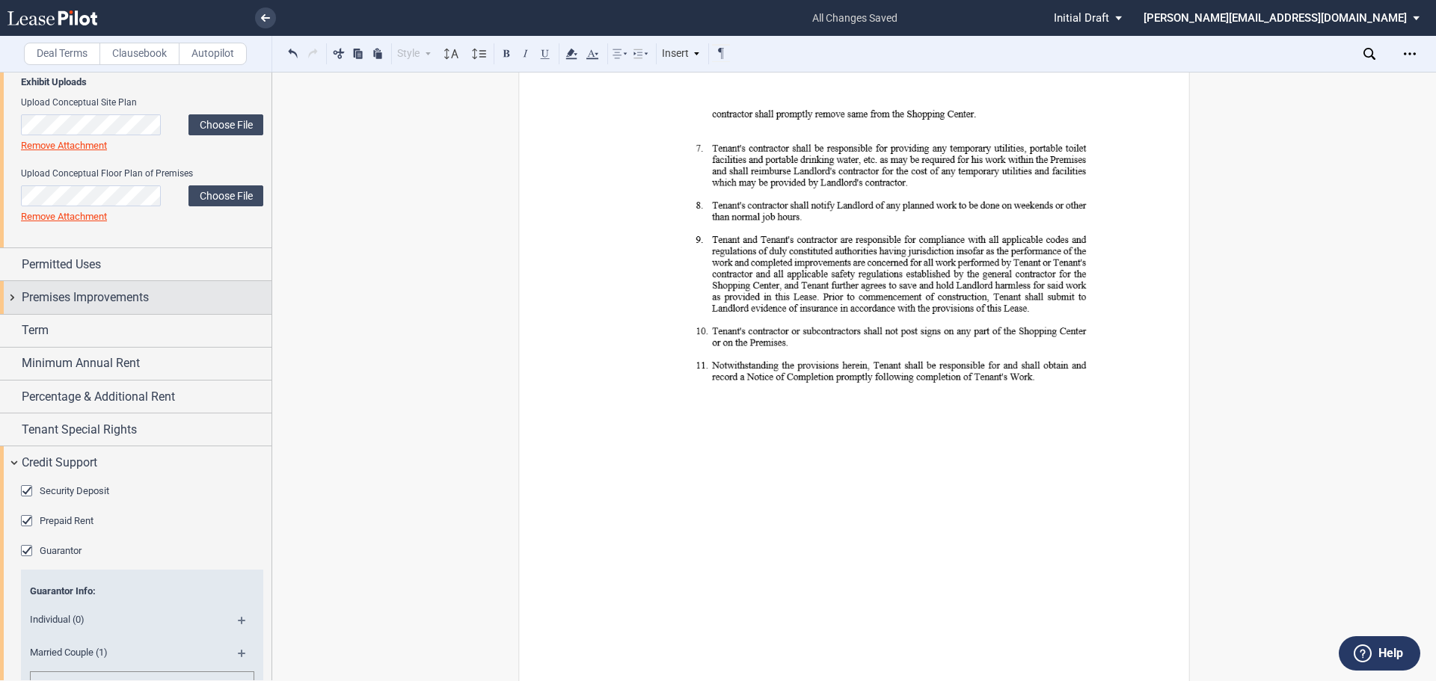
click at [7, 295] on div "Premises Improvements" at bounding box center [135, 297] width 271 height 32
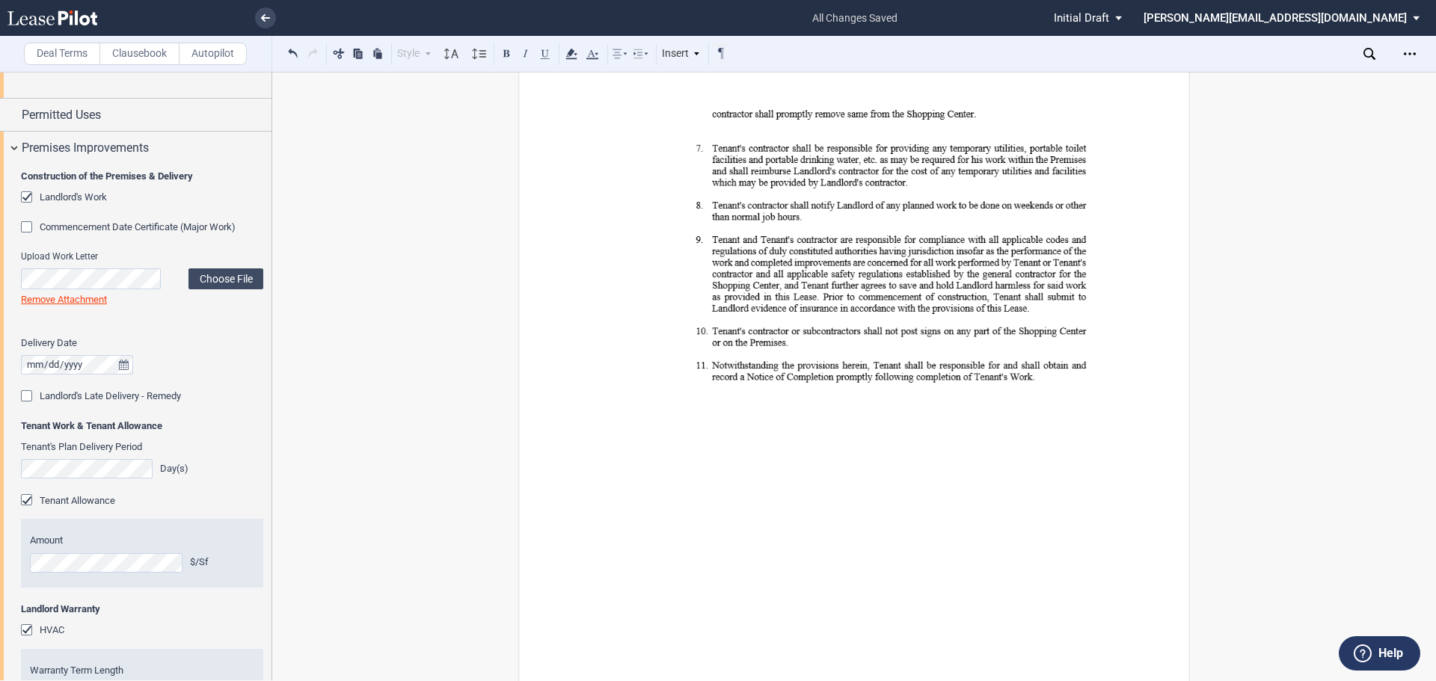
scroll to position [1118, 0]
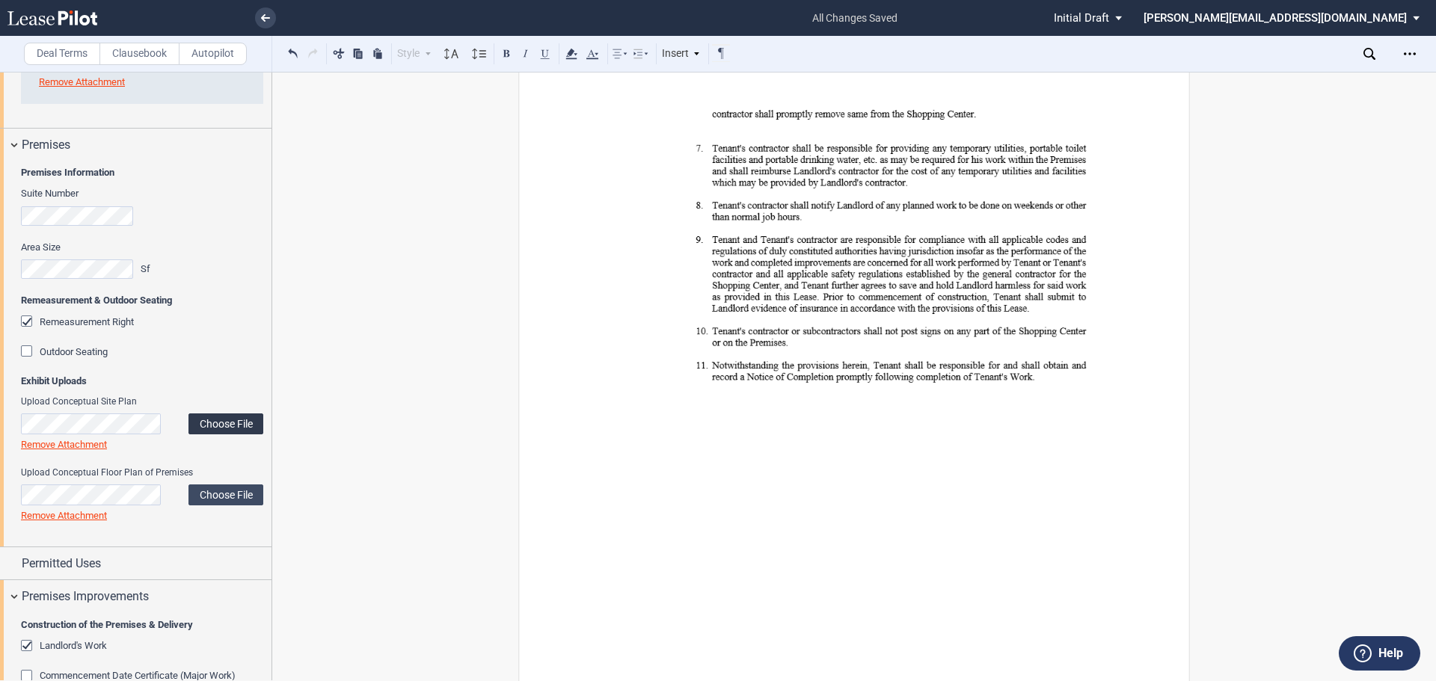
click at [223, 424] on label "Choose File" at bounding box center [225, 423] width 75 height 21
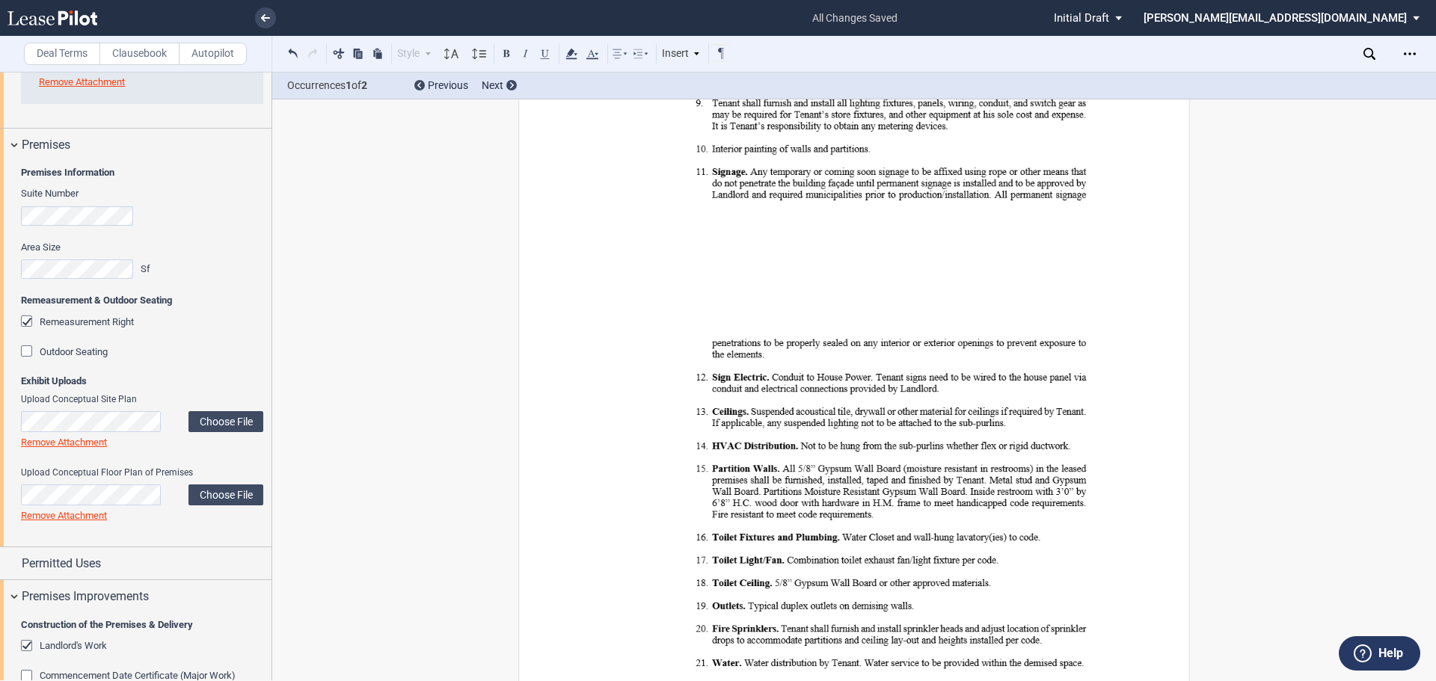
scroll to position [42205, 0]
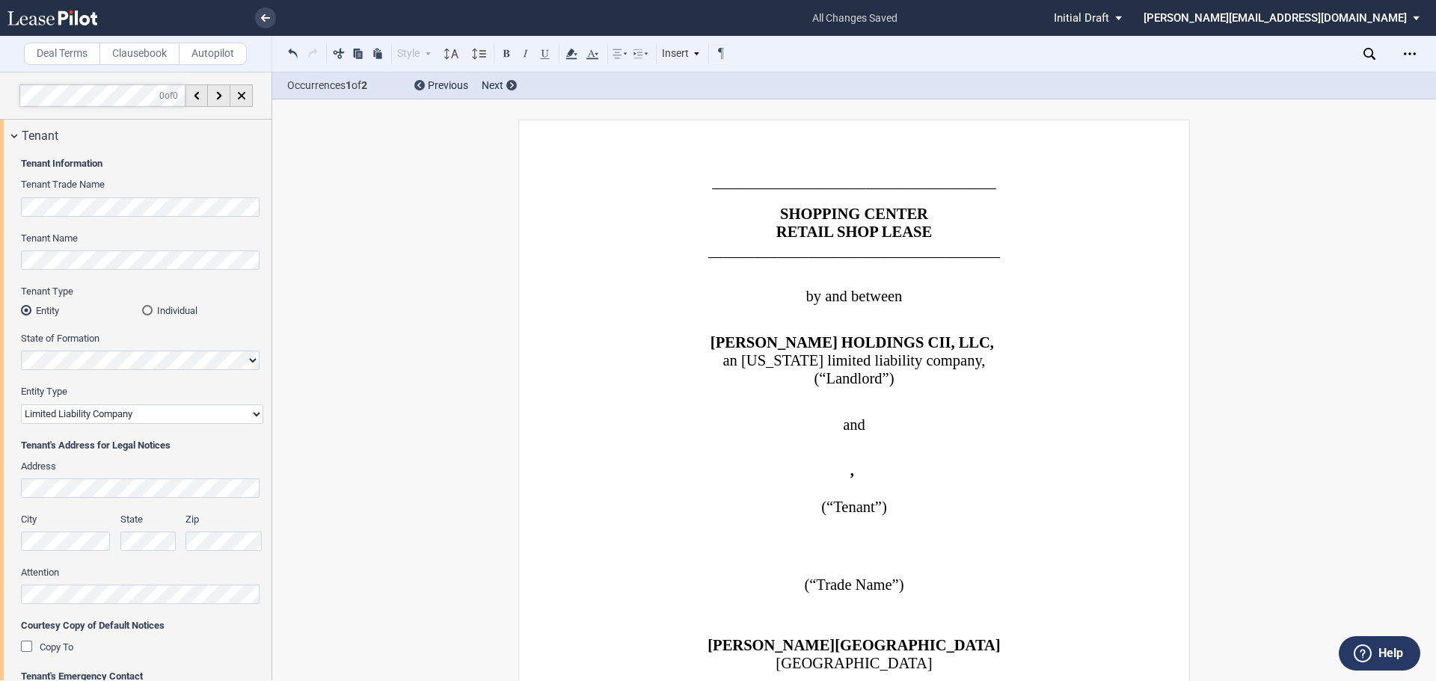
scroll to position [2, 0]
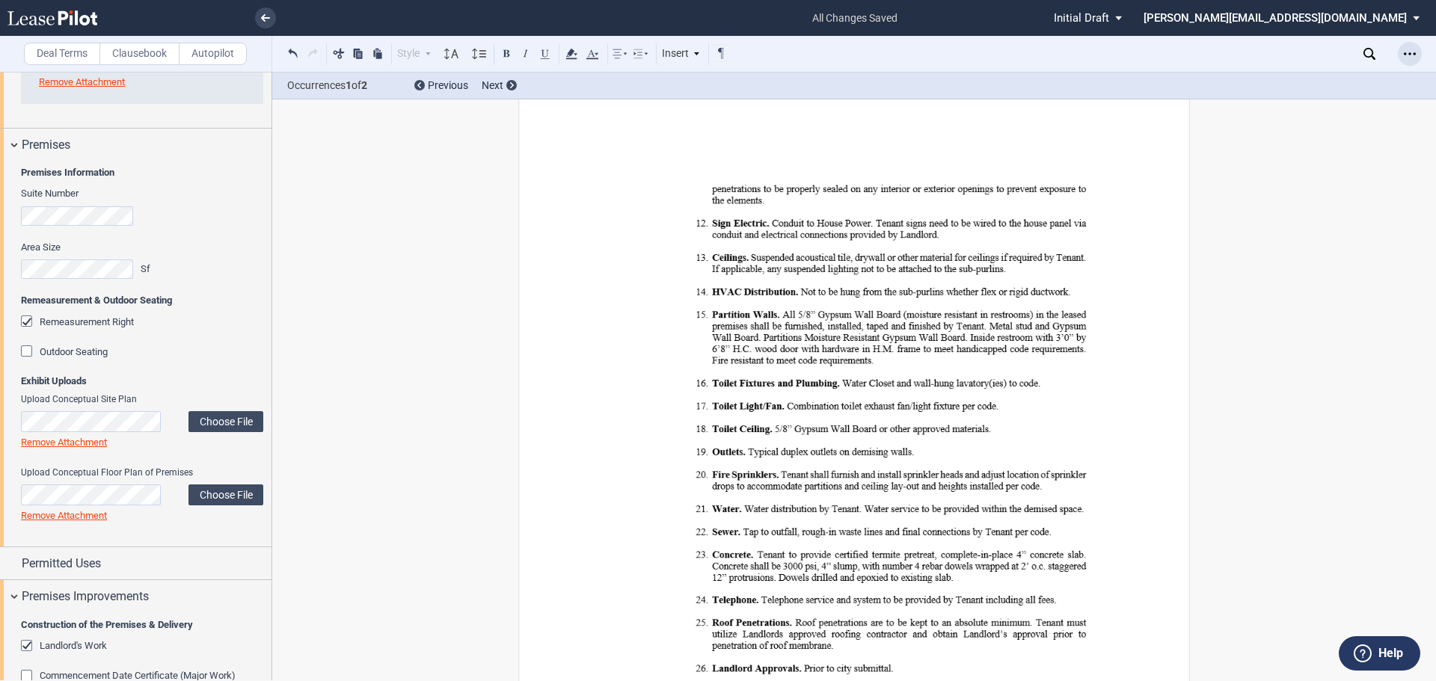
click at [1409, 49] on icon "Open Lease options menu" at bounding box center [1409, 54] width 12 height 12
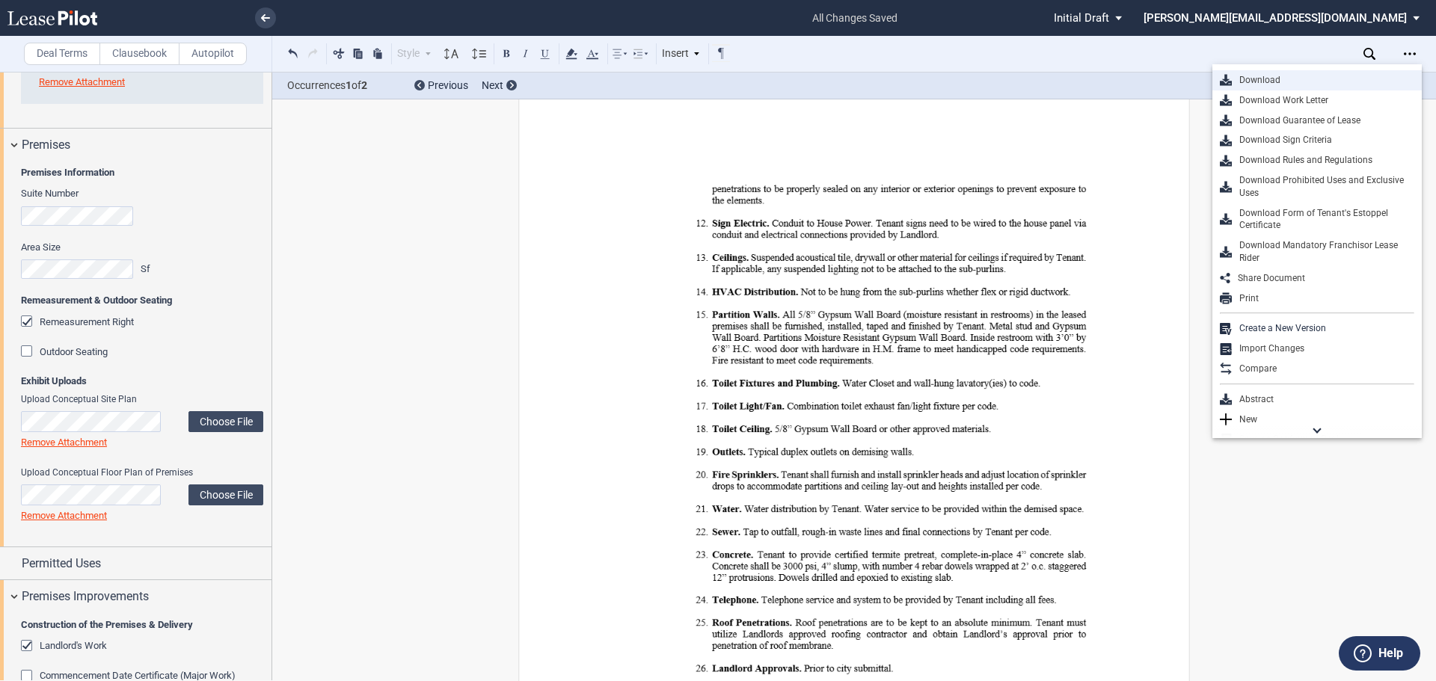
click at [1258, 77] on div "Download" at bounding box center [1323, 80] width 182 height 13
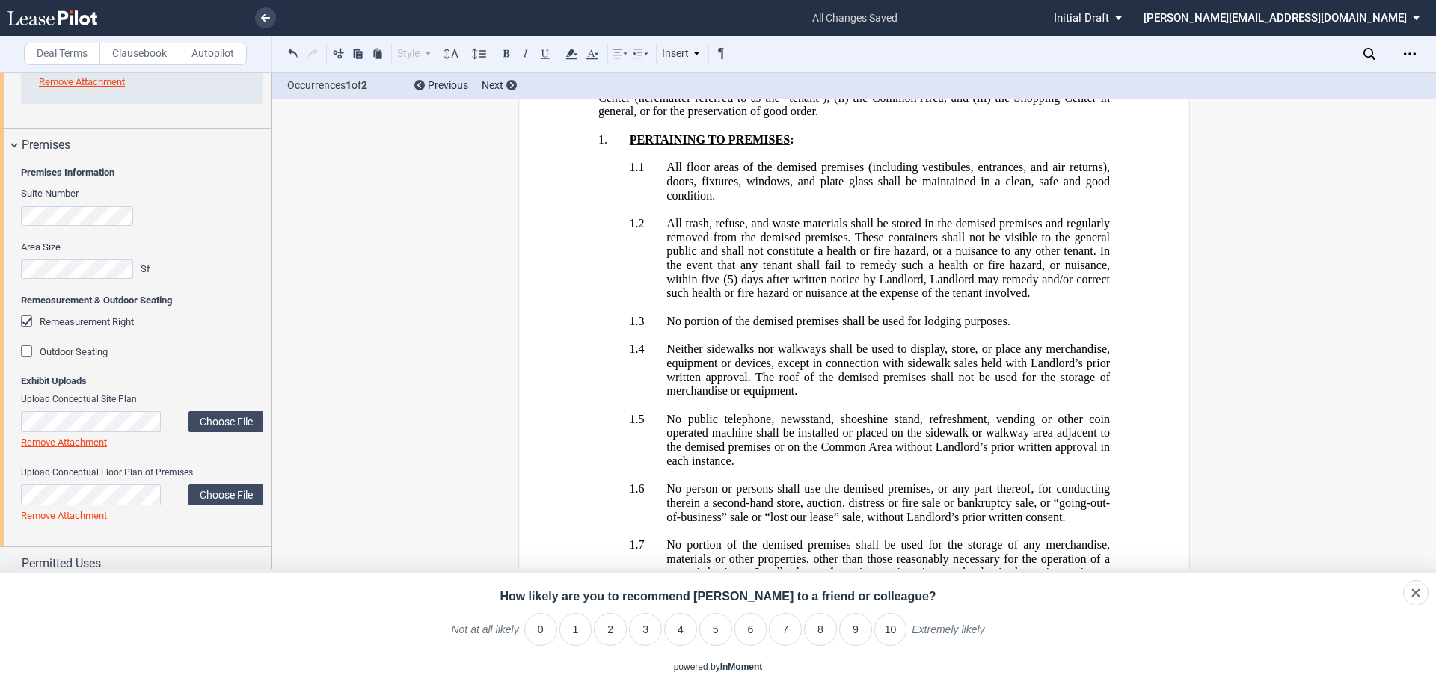
scroll to position [48710, 0]
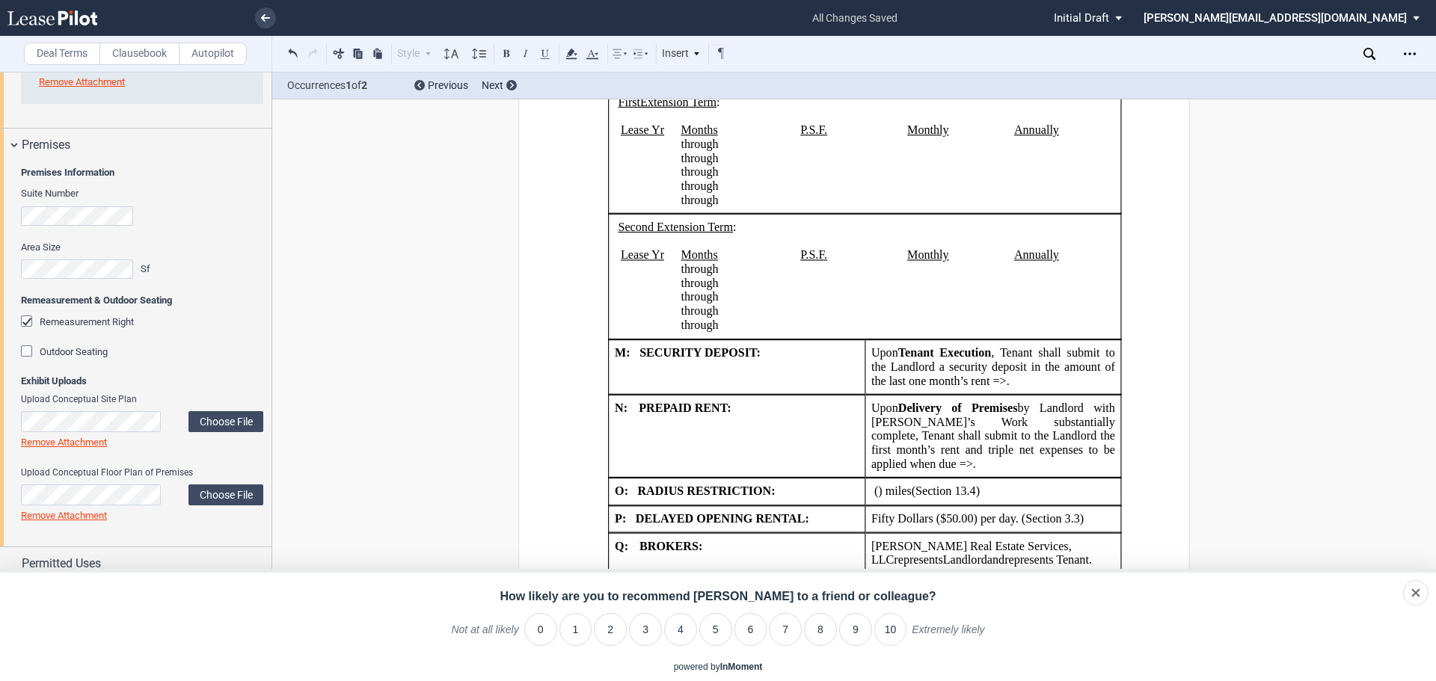
scroll to position [448, 0]
